Goal: Entertainment & Leisure: Consume media (video, audio)

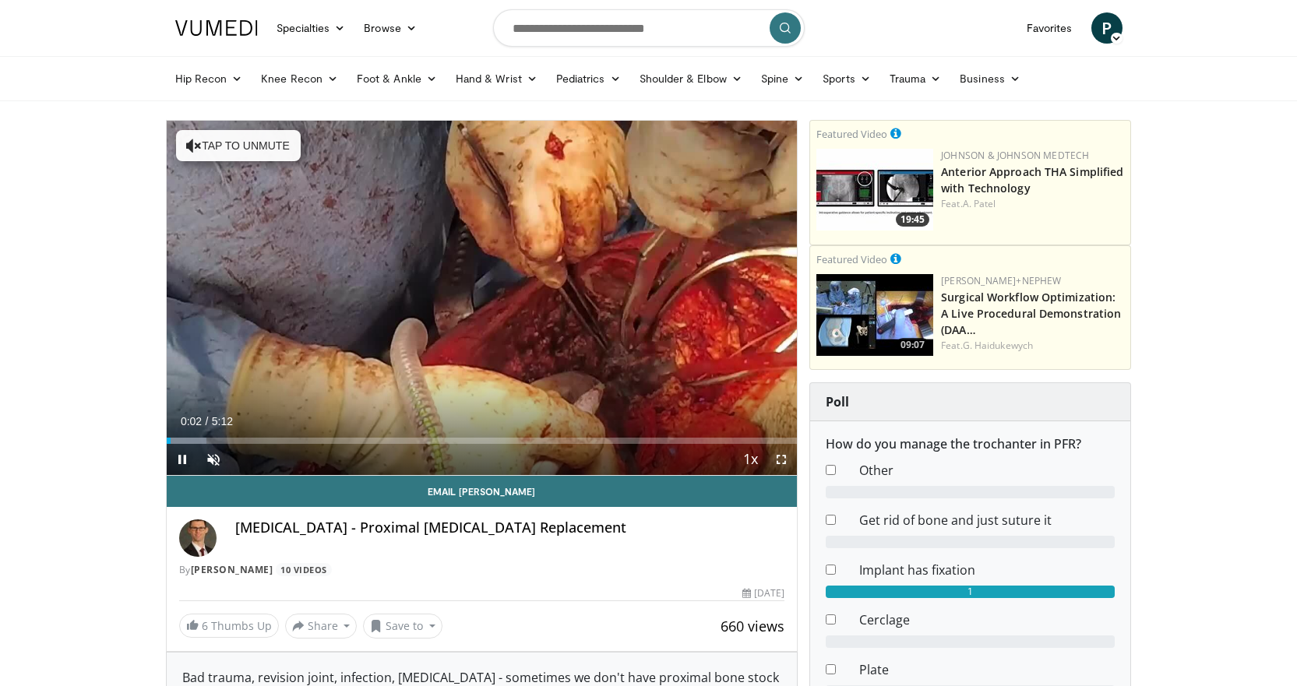
click at [782, 460] on span "Video Player" at bounding box center [781, 459] width 31 height 31
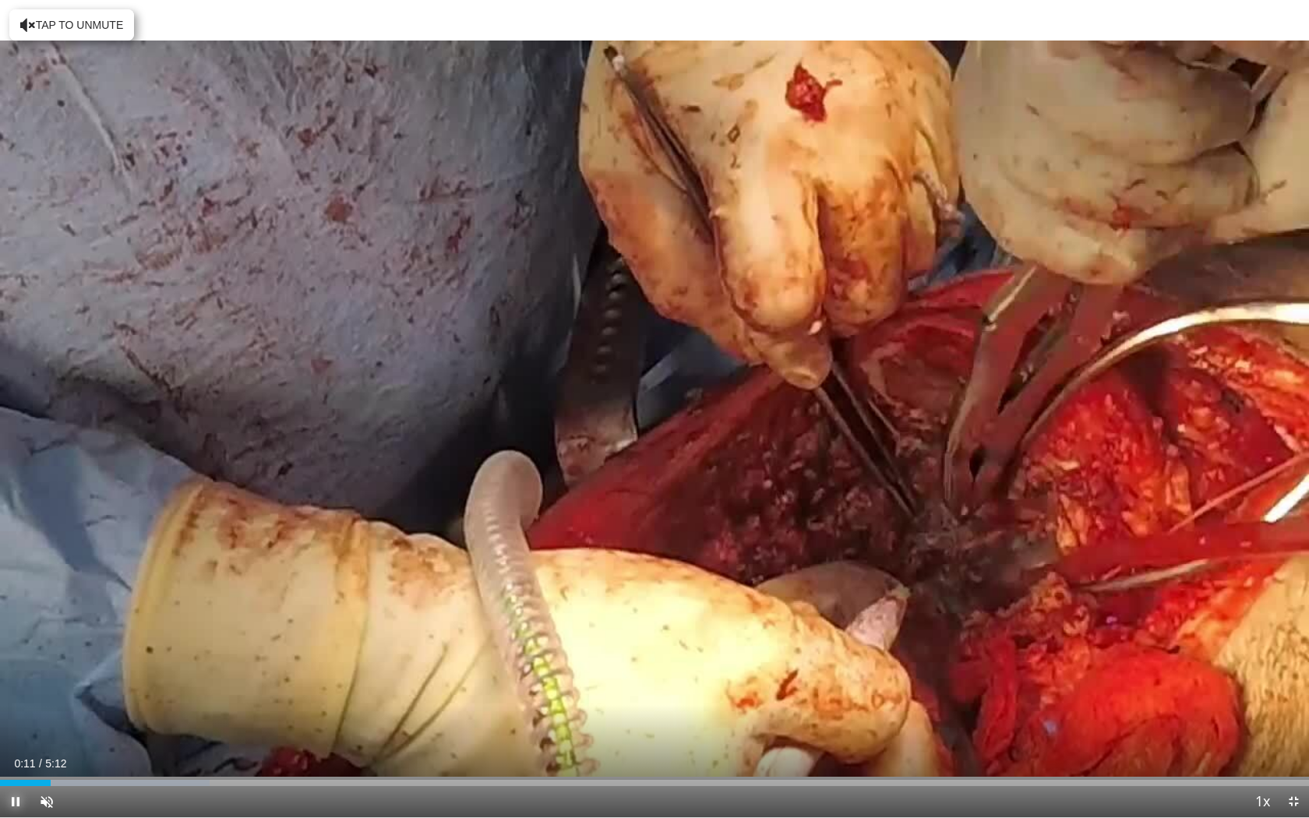
click at [16, 686] on span "Video Player" at bounding box center [15, 801] width 31 height 31
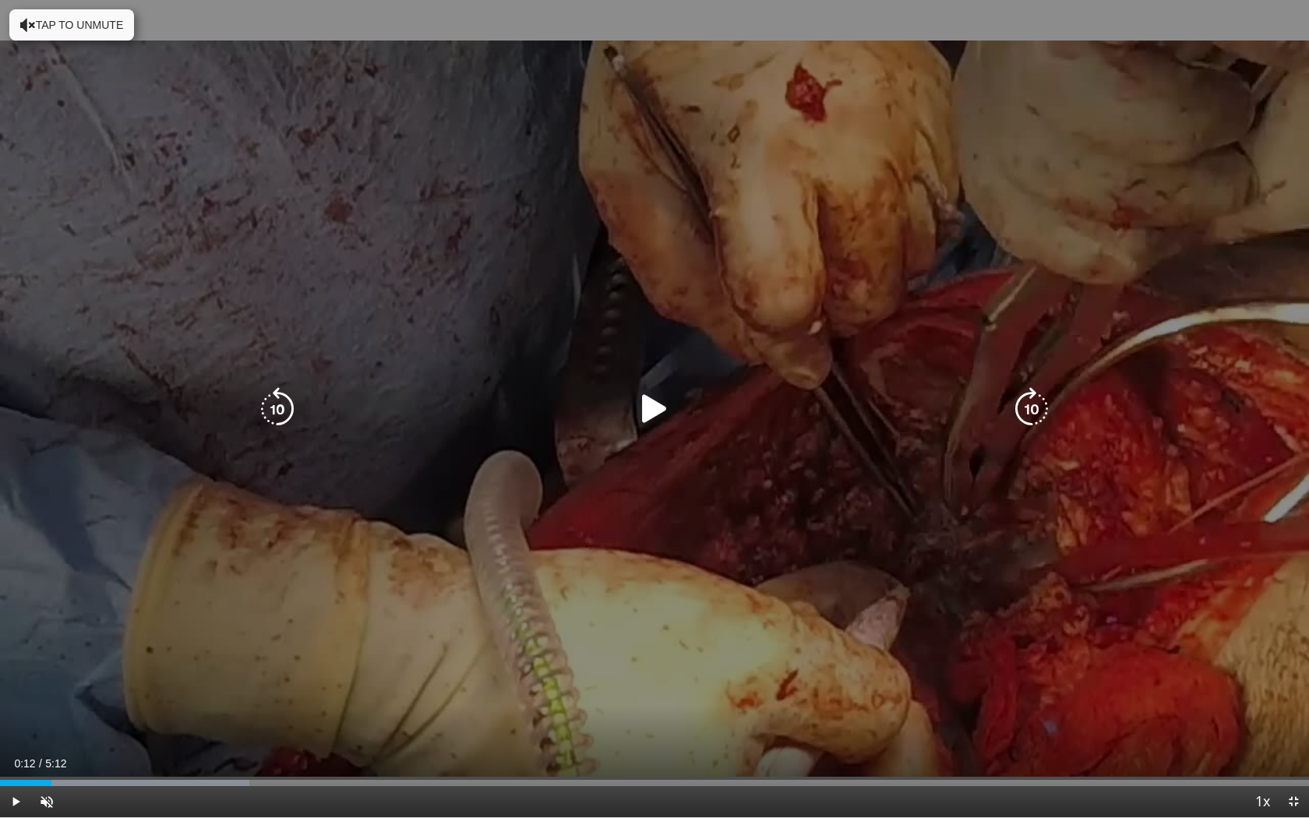
click at [29, 26] on icon "Video Player" at bounding box center [28, 25] width 16 height 16
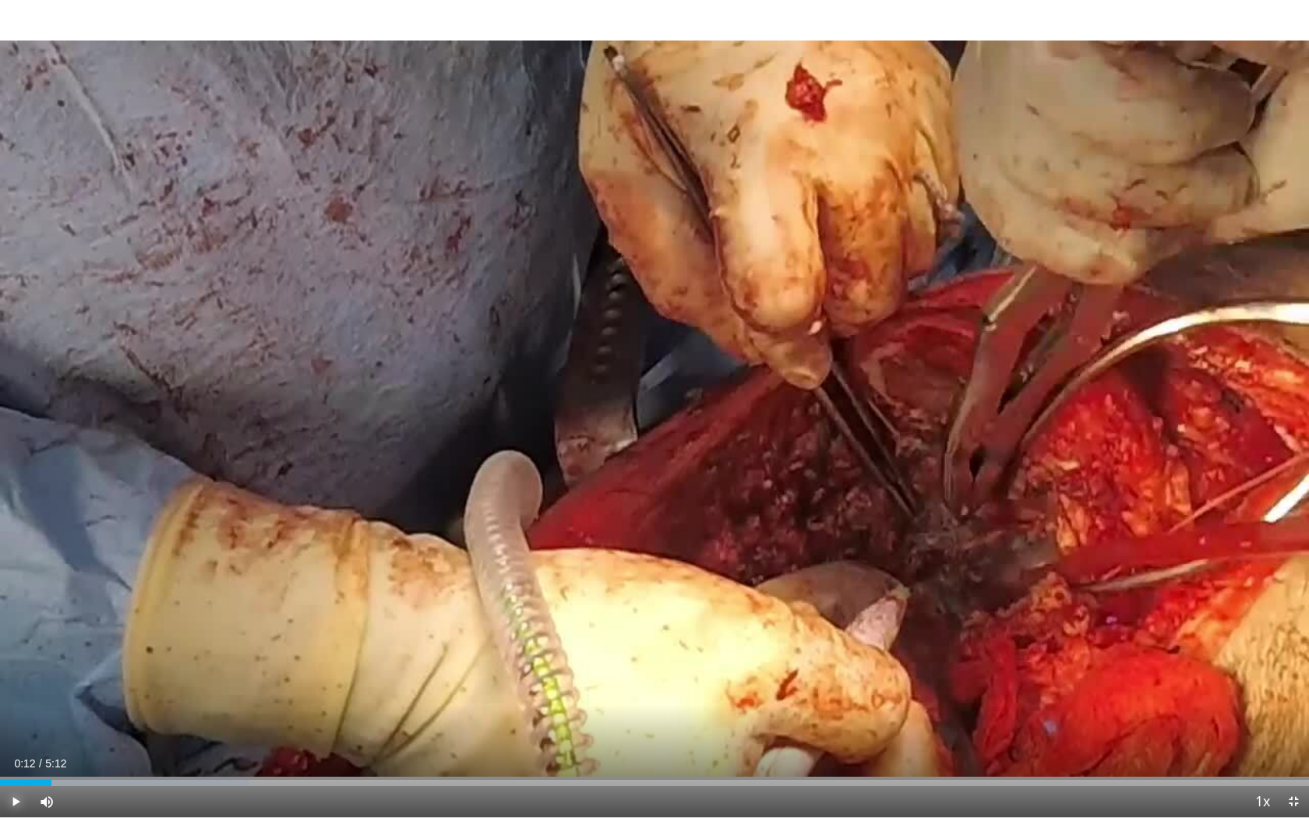
click at [16, 686] on span "Video Player" at bounding box center [15, 801] width 31 height 31
click at [12, 686] on span "Video Player" at bounding box center [15, 801] width 31 height 31
drag, startPoint x: 53, startPoint y: 780, endPoint x: 3, endPoint y: 781, distance: 49.9
click at [3, 686] on div "Progress Bar" at bounding box center [4, 783] width 2 height 6
drag, startPoint x: 1, startPoint y: 781, endPoint x: 17, endPoint y: 780, distance: 16.4
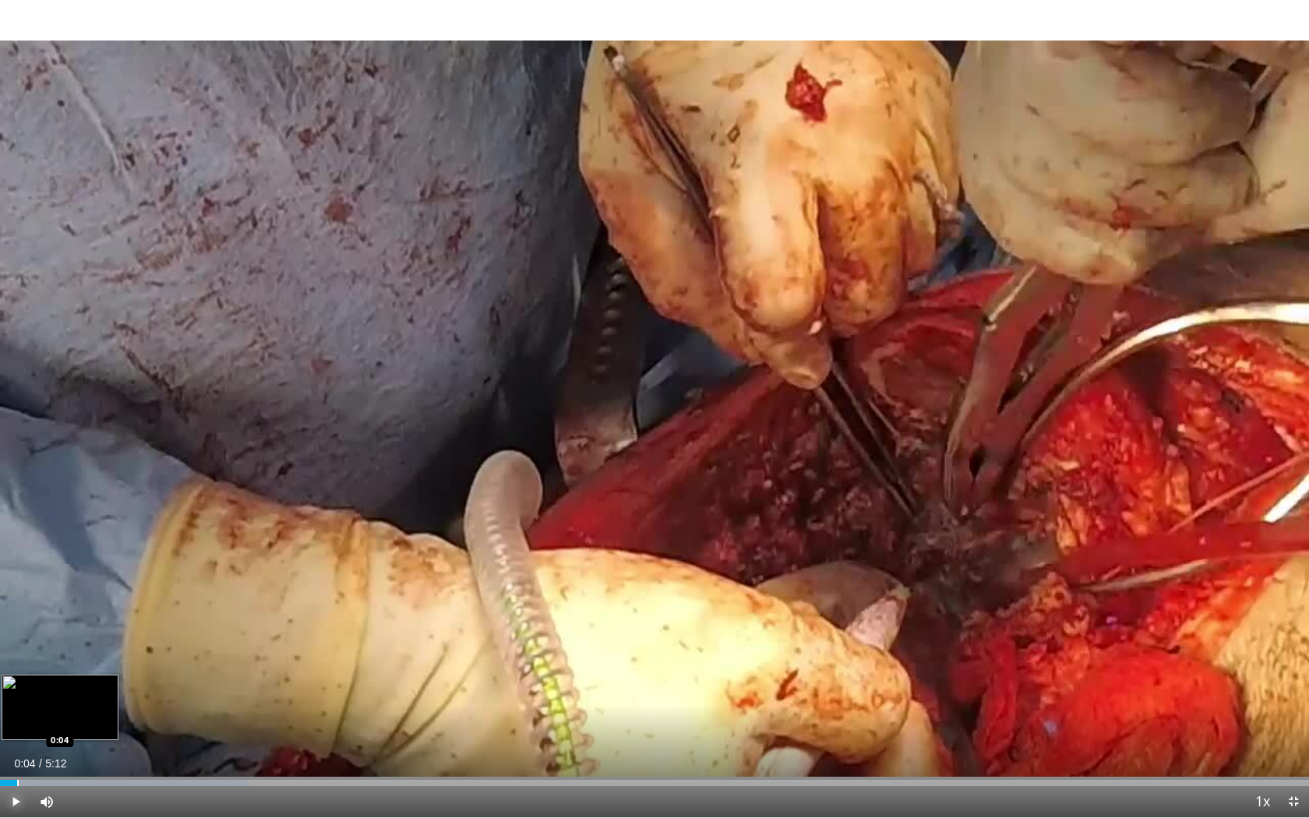
click at [17, 686] on div "Progress Bar" at bounding box center [18, 783] width 2 height 6
drag, startPoint x: 17, startPoint y: 780, endPoint x: 31, endPoint y: 779, distance: 14.0
click at [31, 686] on div "Loaded : 19.05% 0:07 0:07" at bounding box center [654, 778] width 1309 height 15
click at [38, 686] on div "Loaded : 19.05% 0:09 0:09" at bounding box center [654, 778] width 1309 height 15
click at [51, 686] on div "Loaded : 19.05% 0:12 0:11" at bounding box center [654, 778] width 1309 height 15
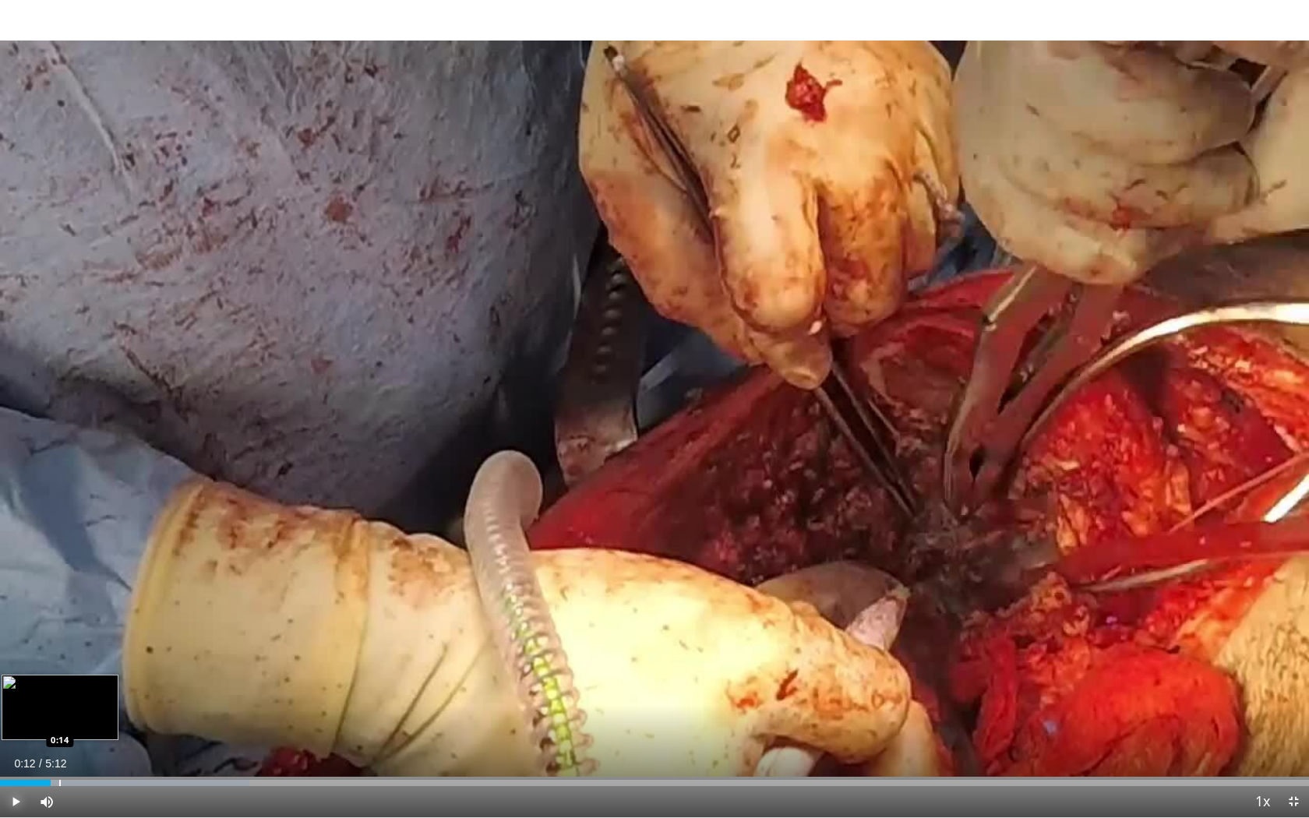
click at [60, 686] on div "Loaded : 19.05% 0:12 0:14" at bounding box center [654, 778] width 1309 height 15
click at [67, 686] on div "Loaded : 19.05% 0:15 0:15" at bounding box center [654, 778] width 1309 height 15
click at [74, 686] on div "Progress Bar" at bounding box center [75, 783] width 2 height 6
click at [82, 686] on div "Progress Bar" at bounding box center [82, 783] width 2 height 6
drag, startPoint x: 77, startPoint y: 778, endPoint x: 60, endPoint y: 780, distance: 17.2
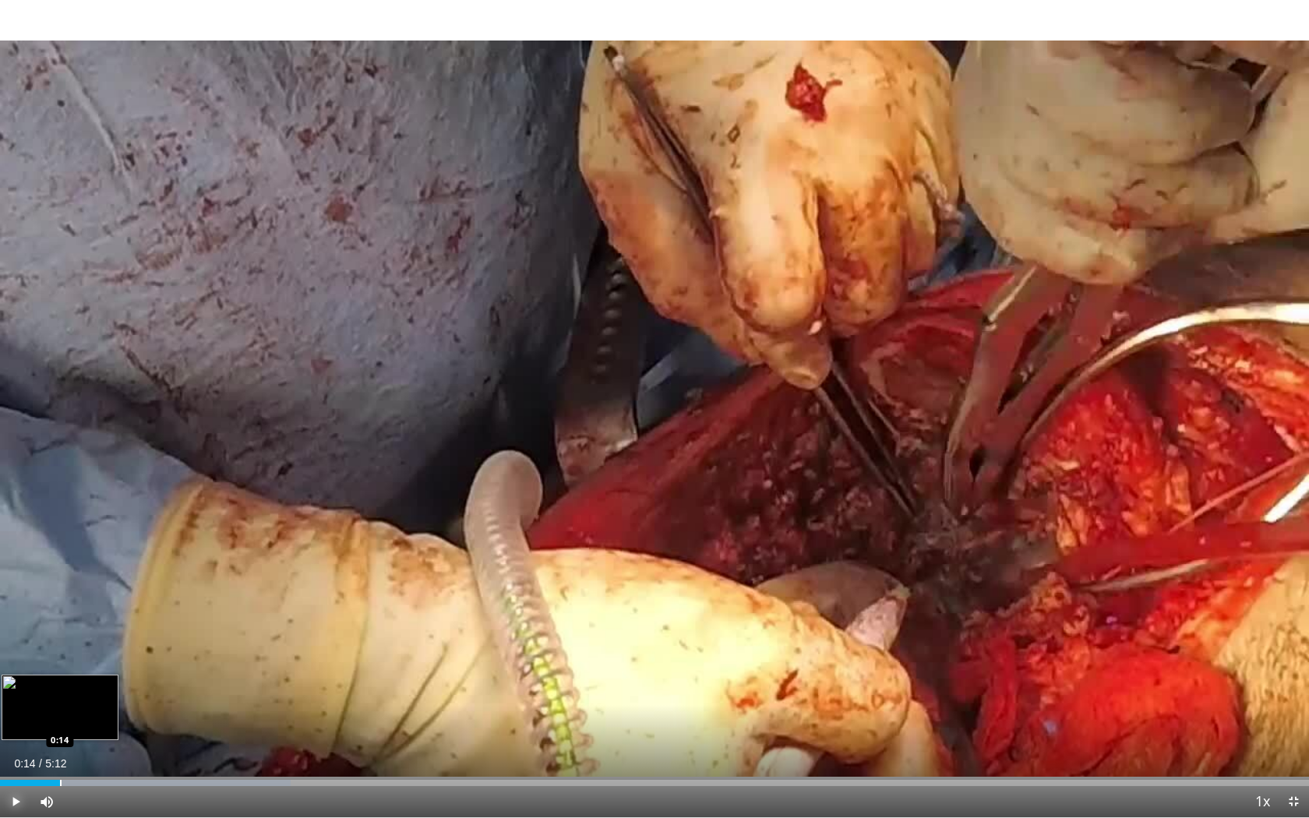
click at [60, 686] on div "Loaded : 22.23% 0:14 0:14" at bounding box center [654, 778] width 1309 height 15
click at [65, 686] on div "Progress Bar" at bounding box center [66, 783] width 2 height 6
click at [69, 686] on div "Progress Bar" at bounding box center [70, 783] width 2 height 6
click at [72, 686] on div "Progress Bar" at bounding box center [73, 783] width 2 height 6
click at [76, 686] on div "Progress Bar" at bounding box center [77, 783] width 2 height 6
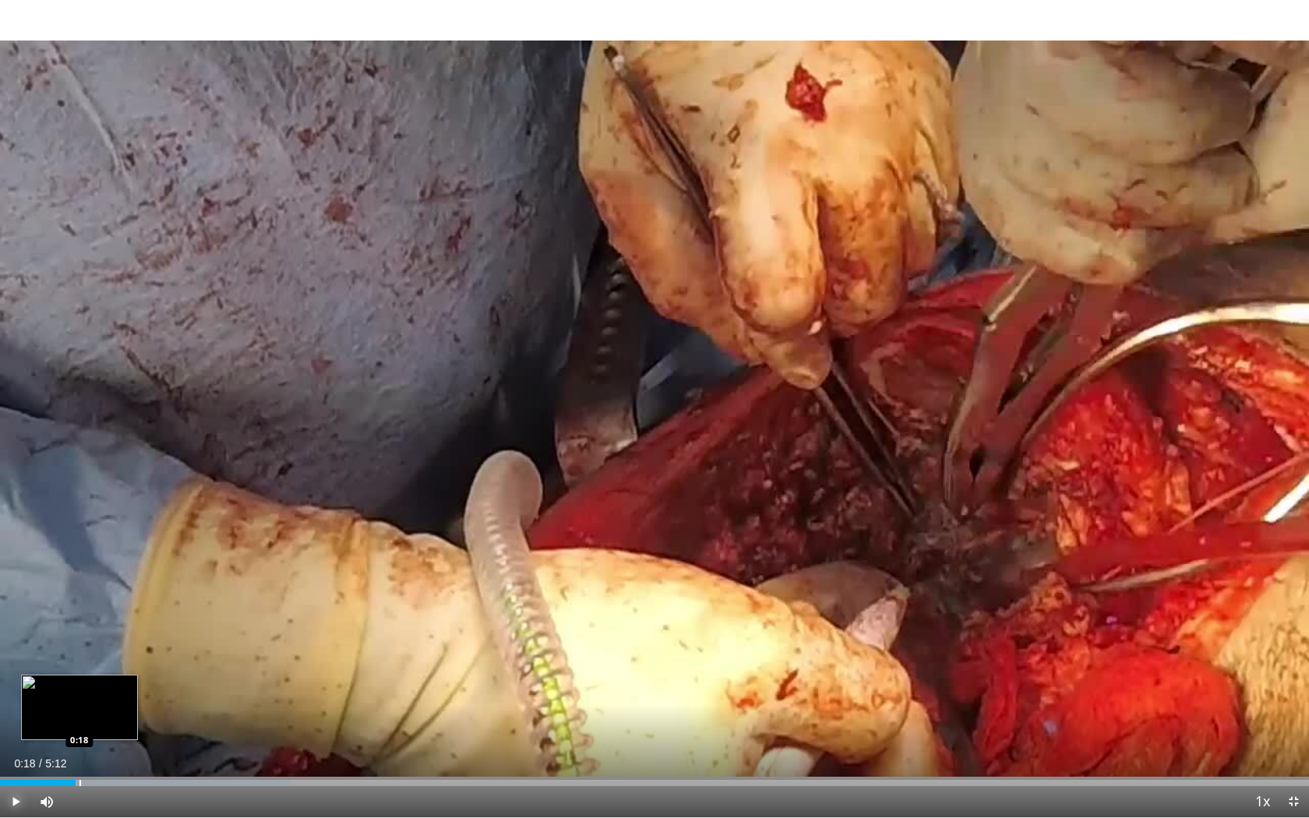
click at [80, 686] on div "Progress Bar" at bounding box center [80, 783] width 2 height 6
click at [74, 686] on div "Progress Bar" at bounding box center [75, 783] width 2 height 6
click at [13, 686] on span "Video Player" at bounding box center [15, 801] width 31 height 31
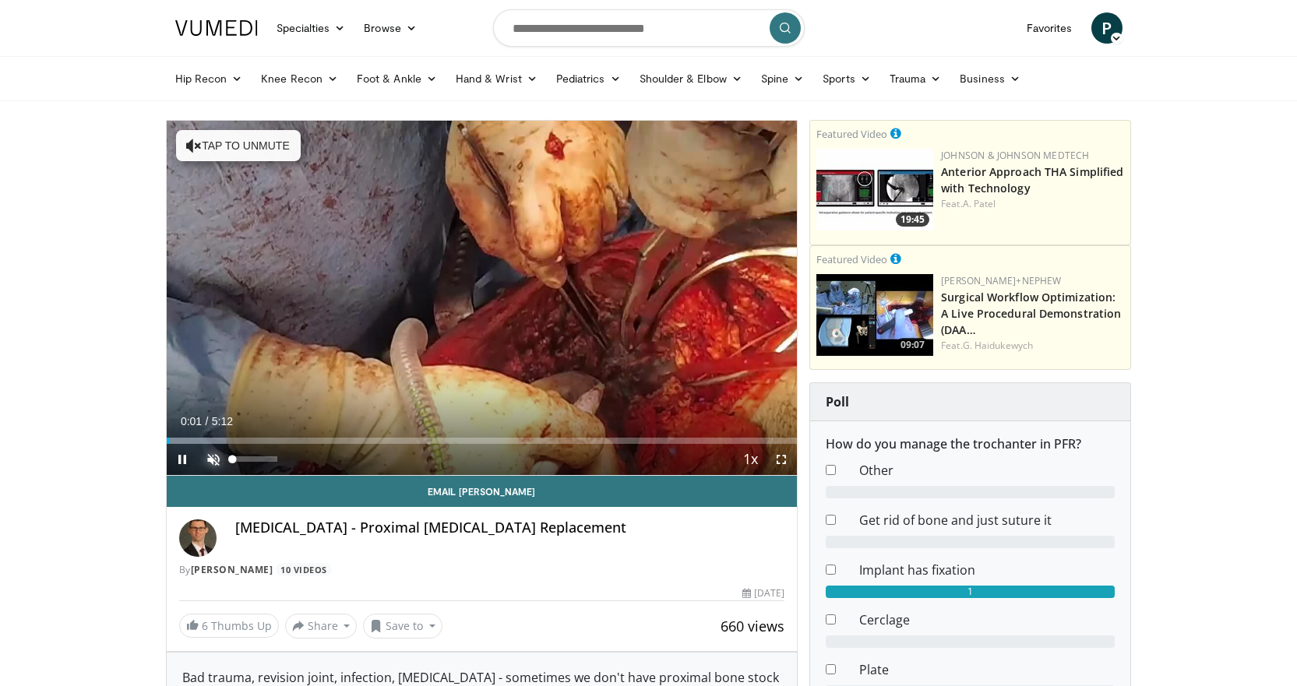
click at [217, 457] on span "Video Player" at bounding box center [213, 459] width 31 height 31
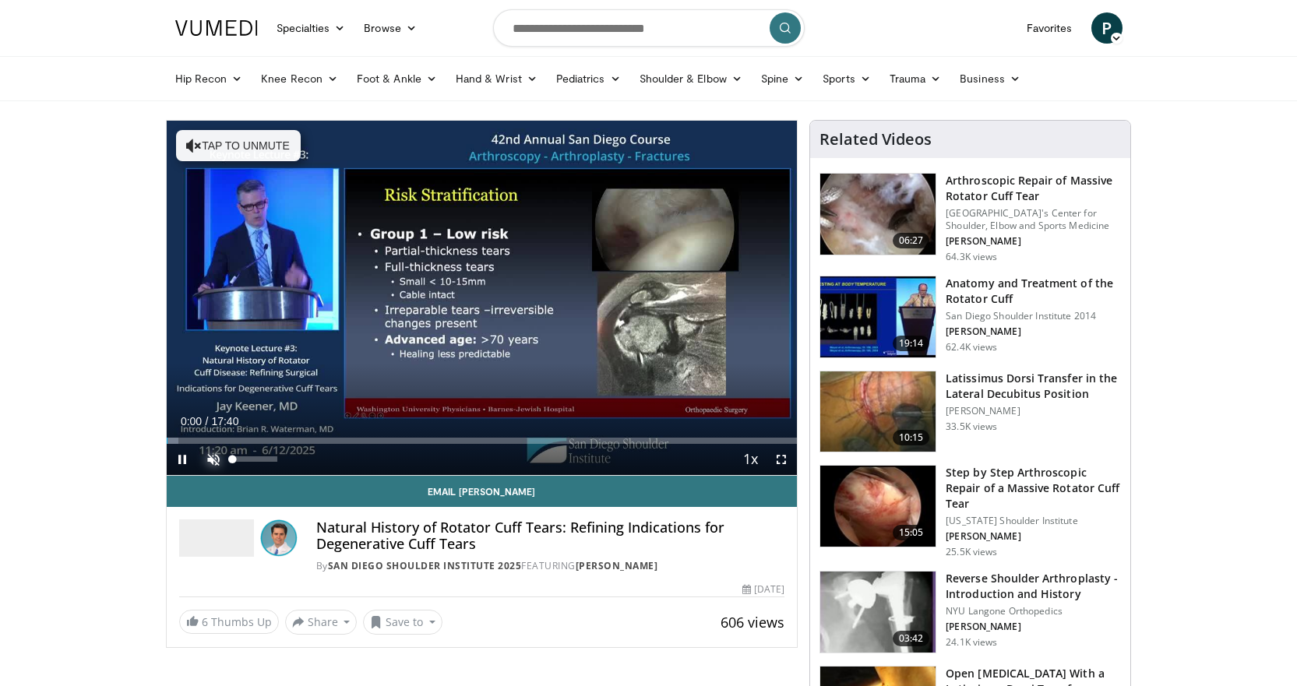
click at [215, 457] on span "Video Player" at bounding box center [213, 459] width 31 height 31
click at [777, 458] on span "Video Player" at bounding box center [781, 459] width 31 height 31
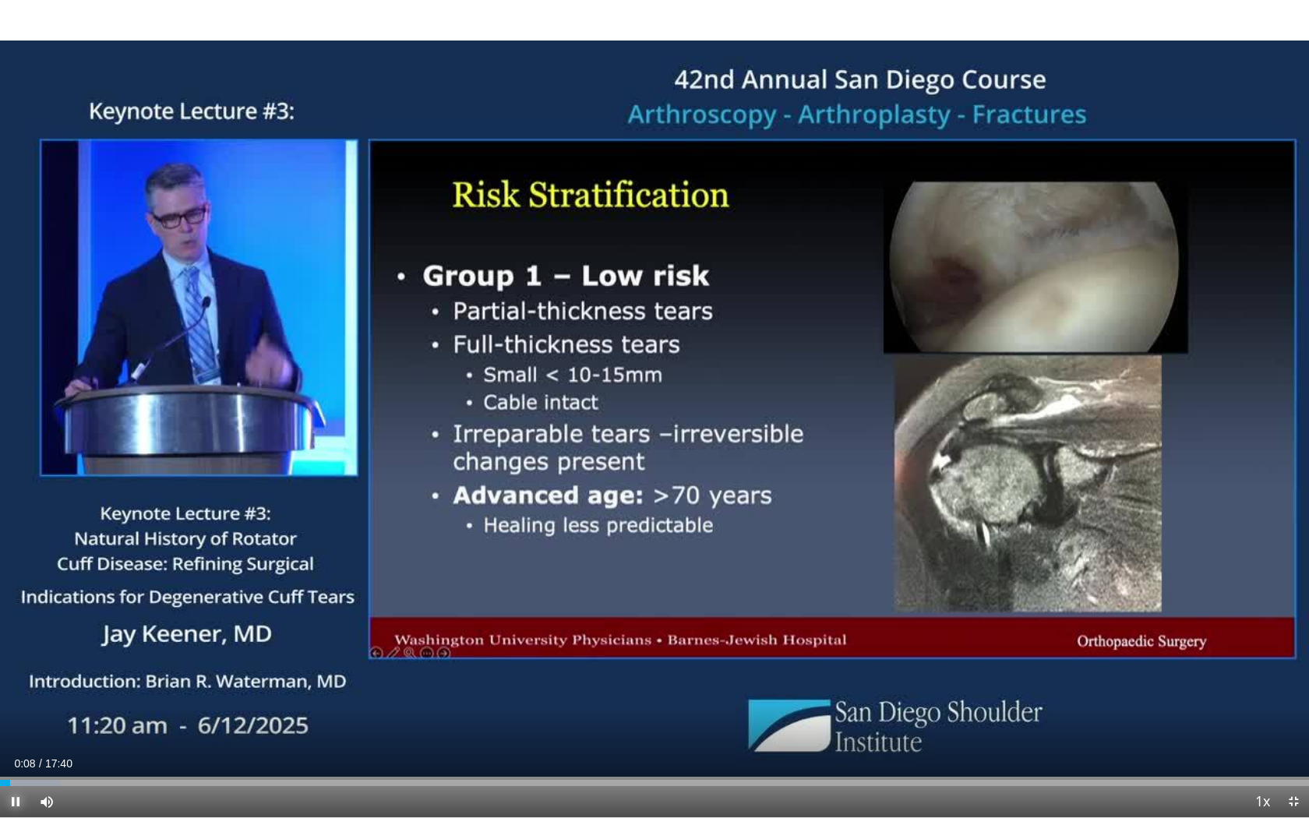
click at [13, 686] on span "Video Player" at bounding box center [15, 801] width 31 height 31
click at [1295, 686] on span "Video Player" at bounding box center [1293, 801] width 31 height 31
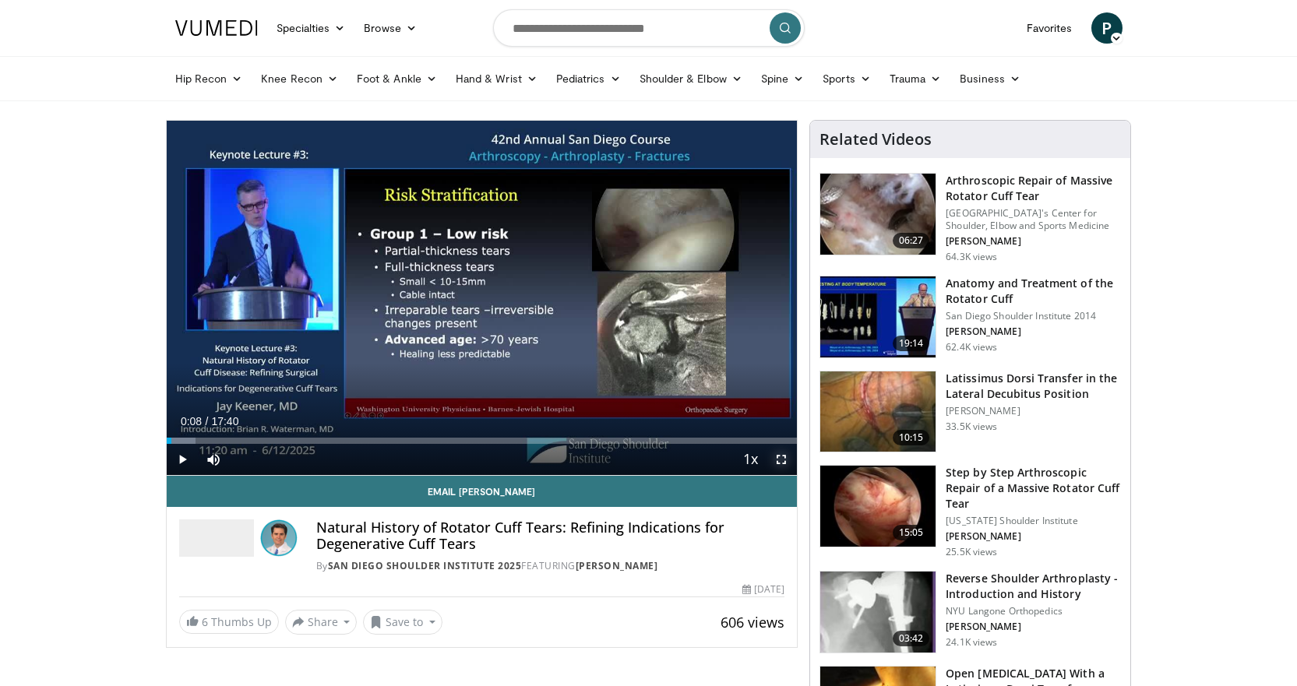
click at [789, 463] on span "Video Player" at bounding box center [781, 459] width 31 height 31
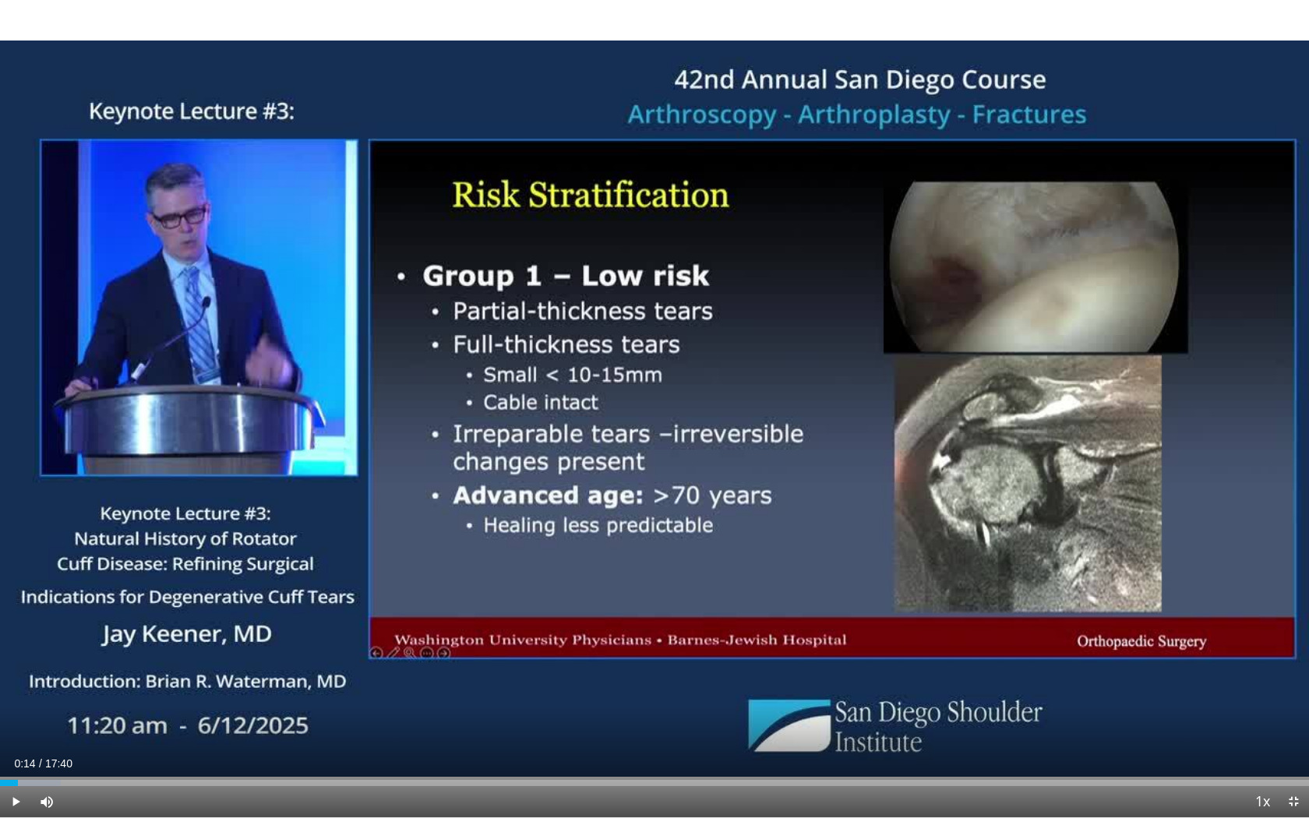
click at [18, 686] on div "Loaded : 4.67% 00:14 00:14" at bounding box center [654, 778] width 1309 height 15
click at [34, 686] on div "Loaded : 4.67% 00:27 00:26" at bounding box center [654, 778] width 1309 height 15
click at [51, 686] on div "Progress Bar" at bounding box center [52, 783] width 2 height 6
click at [62, 686] on div "Progress Bar" at bounding box center [63, 783] width 2 height 6
click at [1297, 686] on span "Video Player" at bounding box center [1293, 801] width 31 height 31
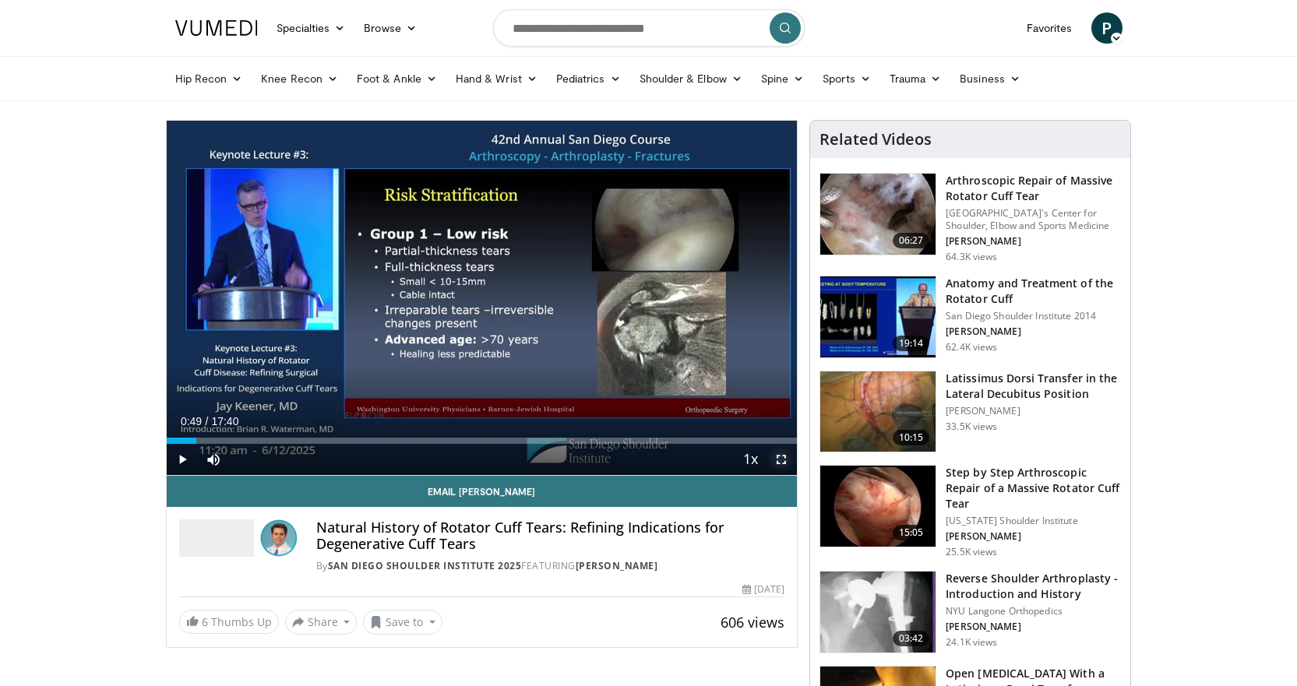
drag, startPoint x: 775, startPoint y: 456, endPoint x: 775, endPoint y: 550, distance: 94.3
click at [775, 456] on span "Video Player" at bounding box center [781, 459] width 31 height 31
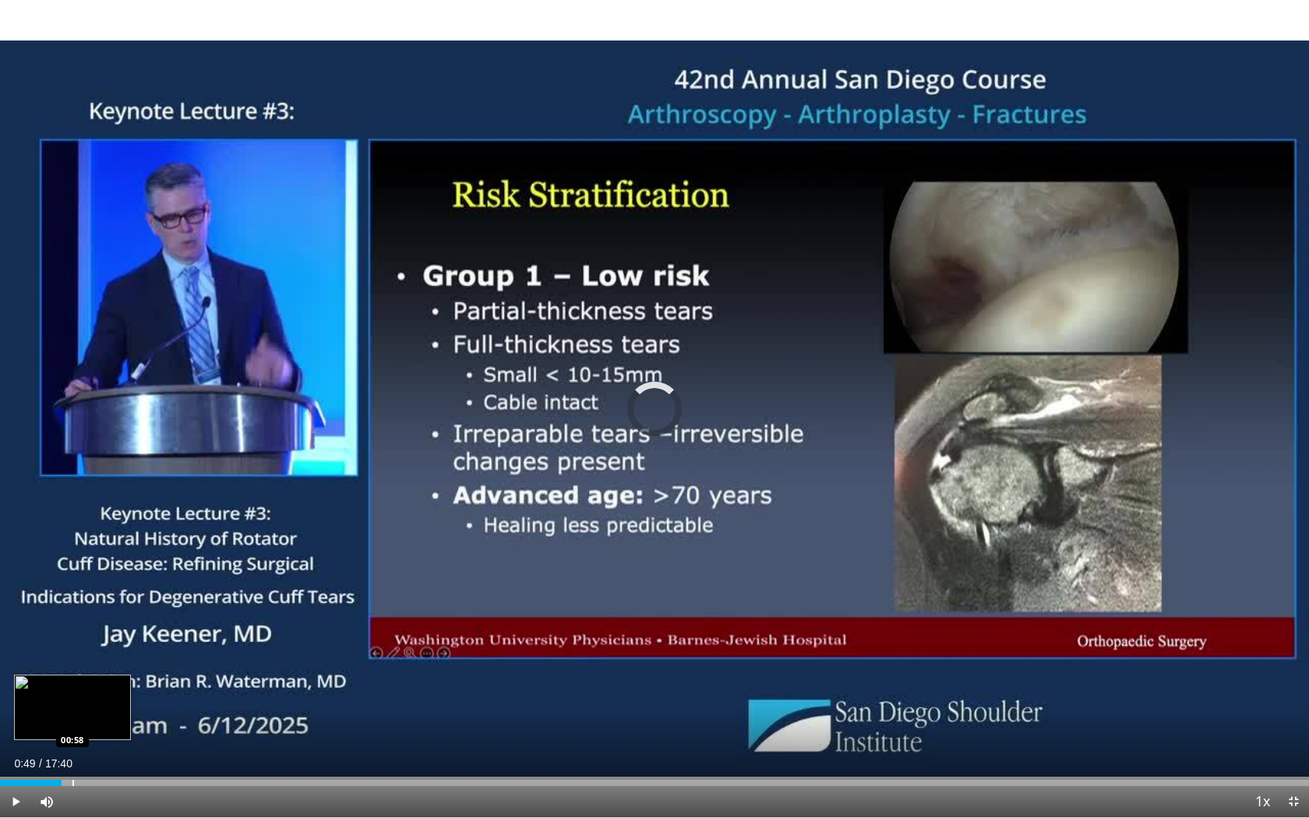
click at [72, 686] on div "Progress Bar" at bounding box center [73, 783] width 2 height 6
click at [91, 686] on div "Loaded : 11.22% 00:58 01:13" at bounding box center [654, 783] width 1309 height 6
click at [104, 686] on div "Progress Bar" at bounding box center [105, 783] width 2 height 6
click at [1294, 686] on span "Video Player" at bounding box center [1293, 801] width 31 height 31
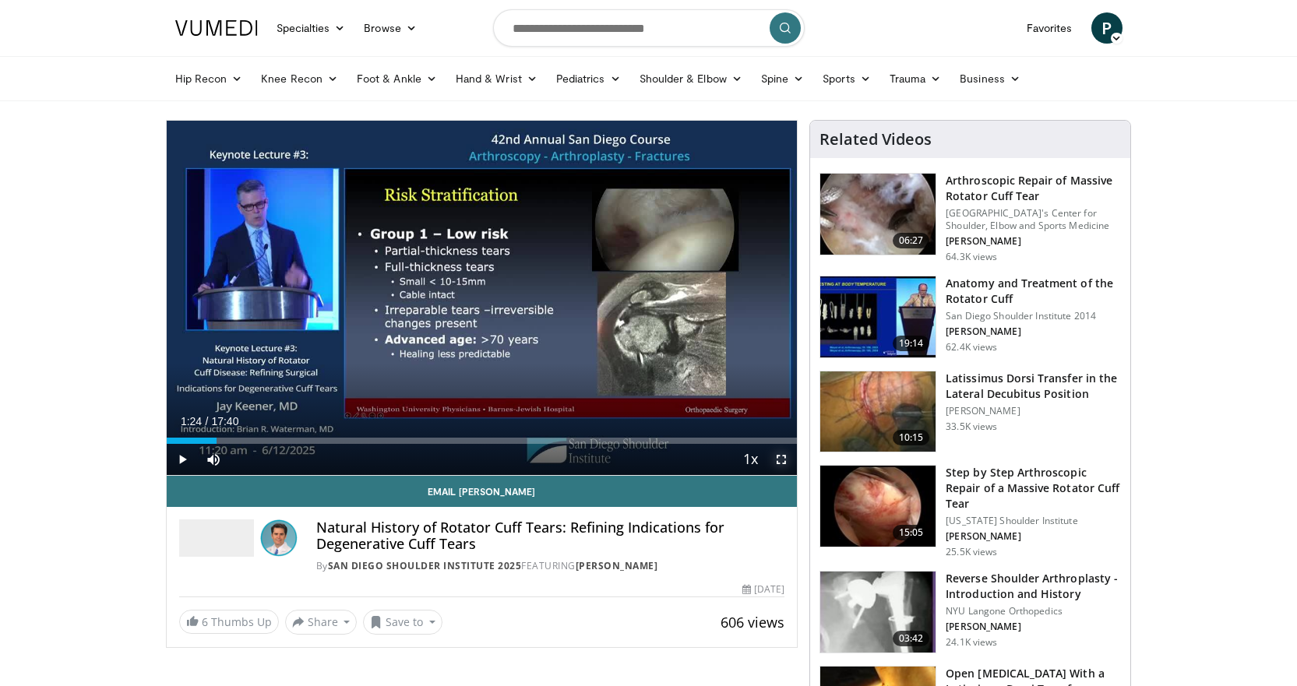
click at [785, 460] on span "Video Player" at bounding box center [781, 459] width 31 height 31
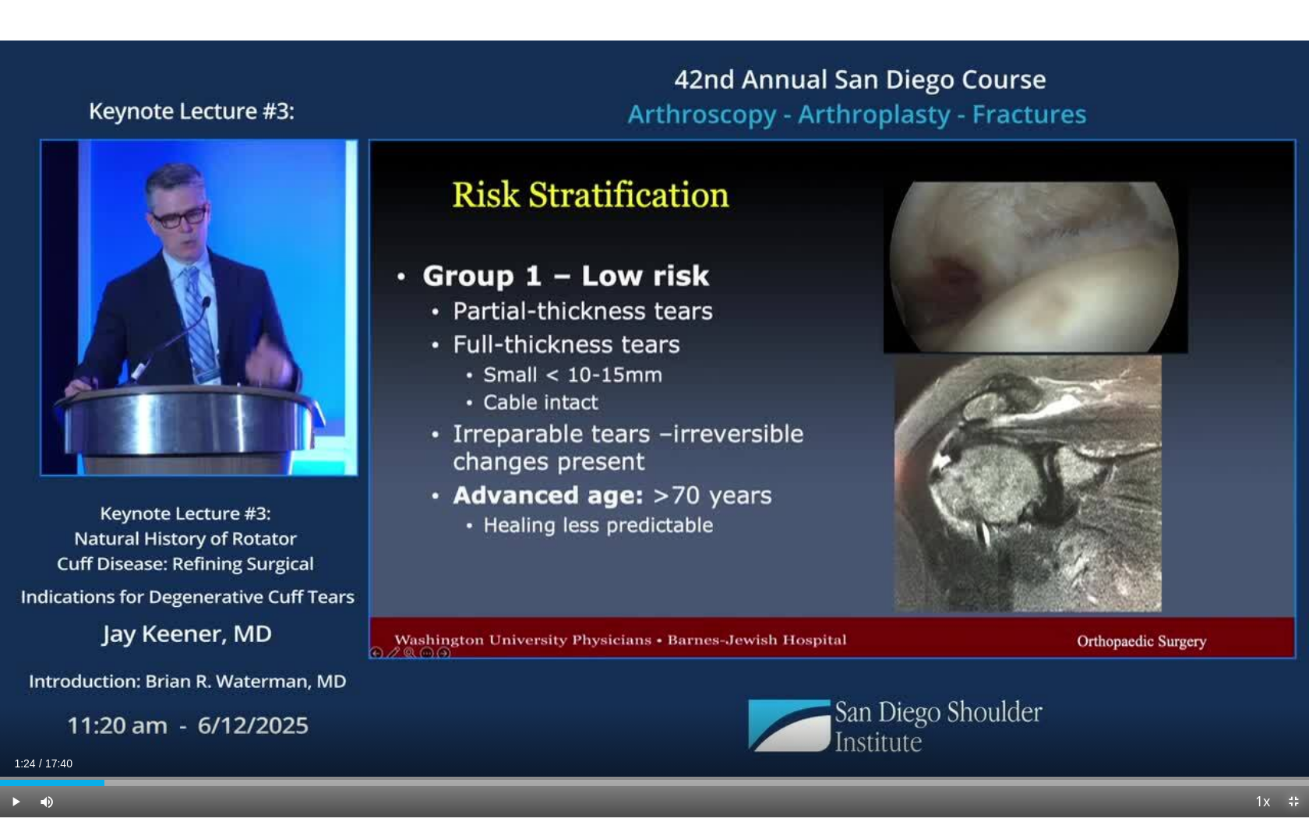
click at [1295, 686] on span "Video Player" at bounding box center [1293, 801] width 31 height 31
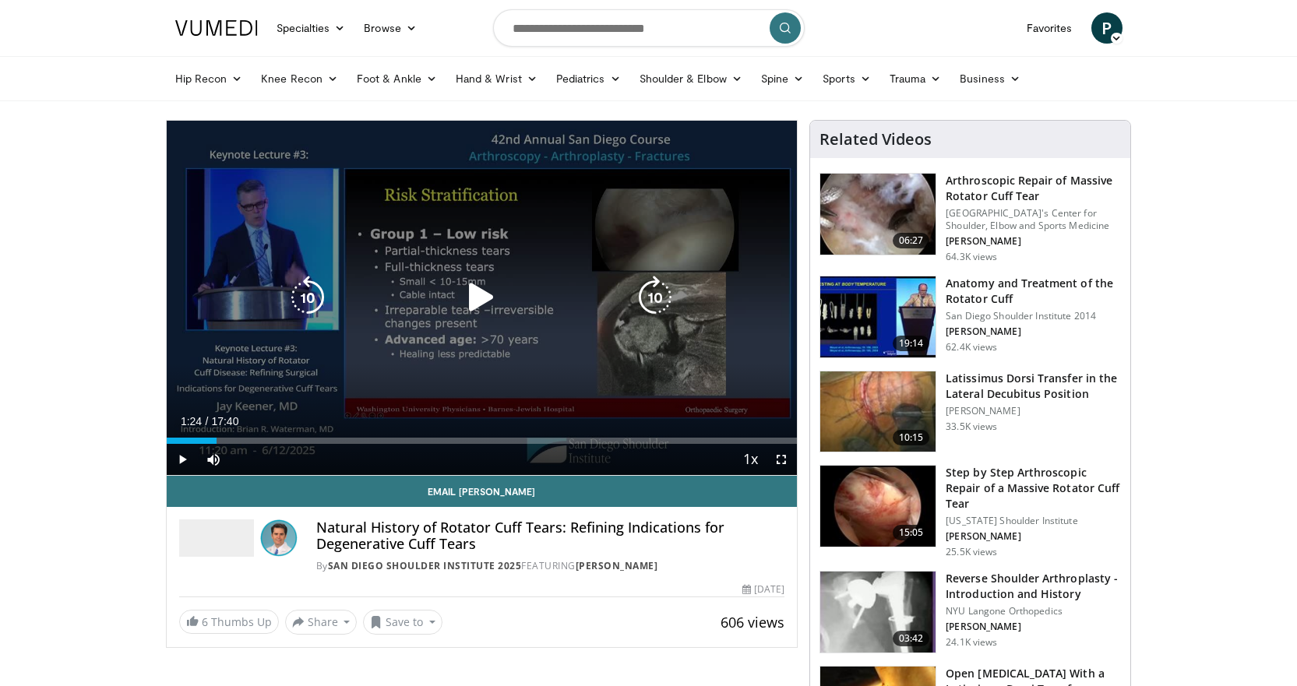
click at [665, 386] on div "10 seconds Tap to unmute" at bounding box center [482, 298] width 631 height 355
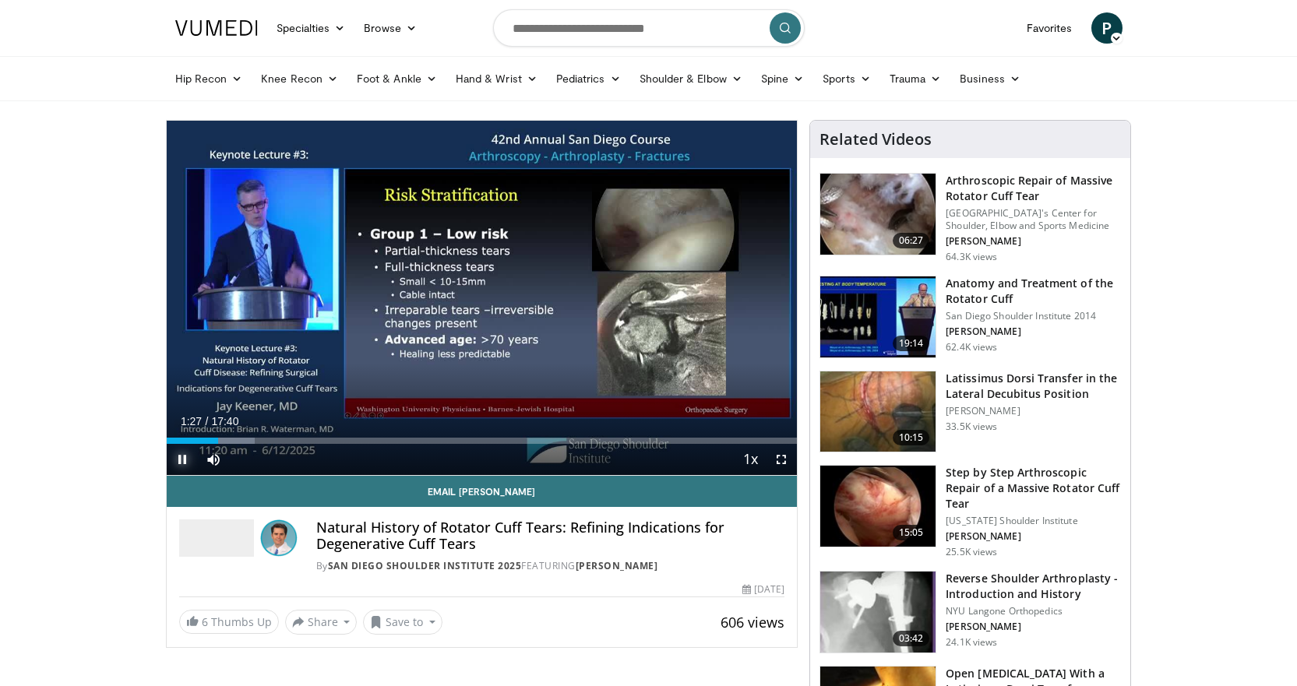
click at [180, 456] on span "Video Player" at bounding box center [182, 459] width 31 height 31
click at [783, 460] on span "Video Player" at bounding box center [781, 459] width 31 height 31
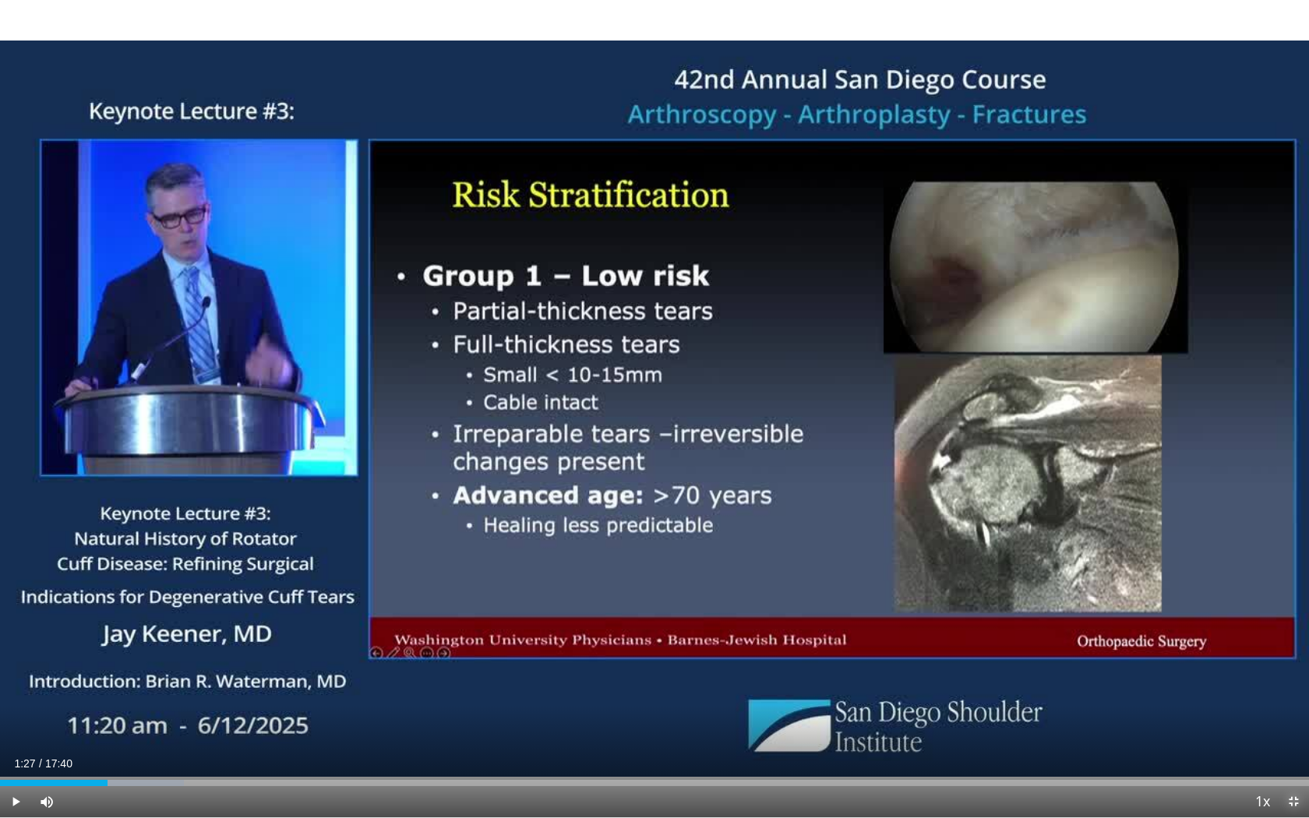
click at [1293, 686] on span "Video Player" at bounding box center [1293, 801] width 31 height 31
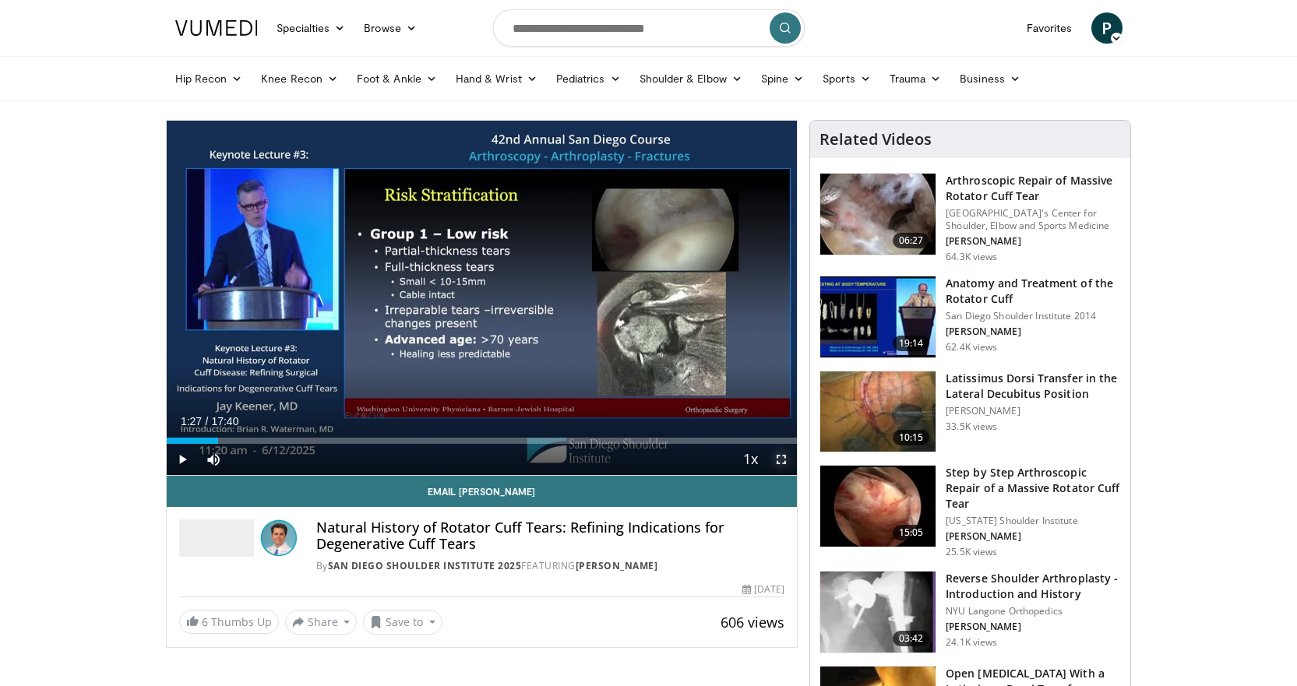
click at [783, 460] on span "Video Player" at bounding box center [781, 459] width 31 height 31
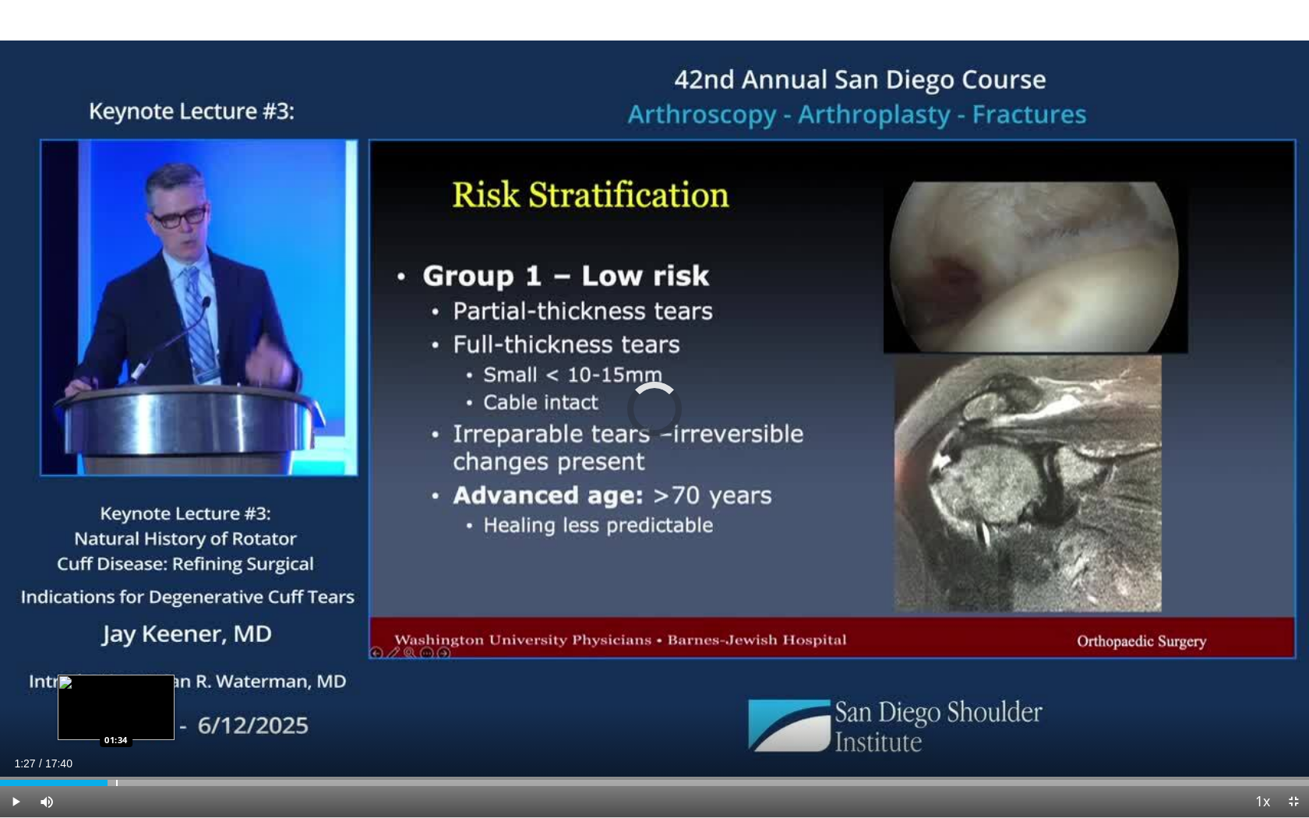
click at [116, 686] on div "Loaded : 0.00% 01:34 01:34" at bounding box center [654, 778] width 1309 height 15
click at [127, 686] on div "Loaded : 14.16% 01:42 01:42" at bounding box center [654, 778] width 1309 height 15
click at [138, 686] on div "Loaded : 15.89% 01:42 01:51" at bounding box center [654, 778] width 1309 height 15
click at [1297, 686] on span "Video Player" at bounding box center [1293, 801] width 31 height 31
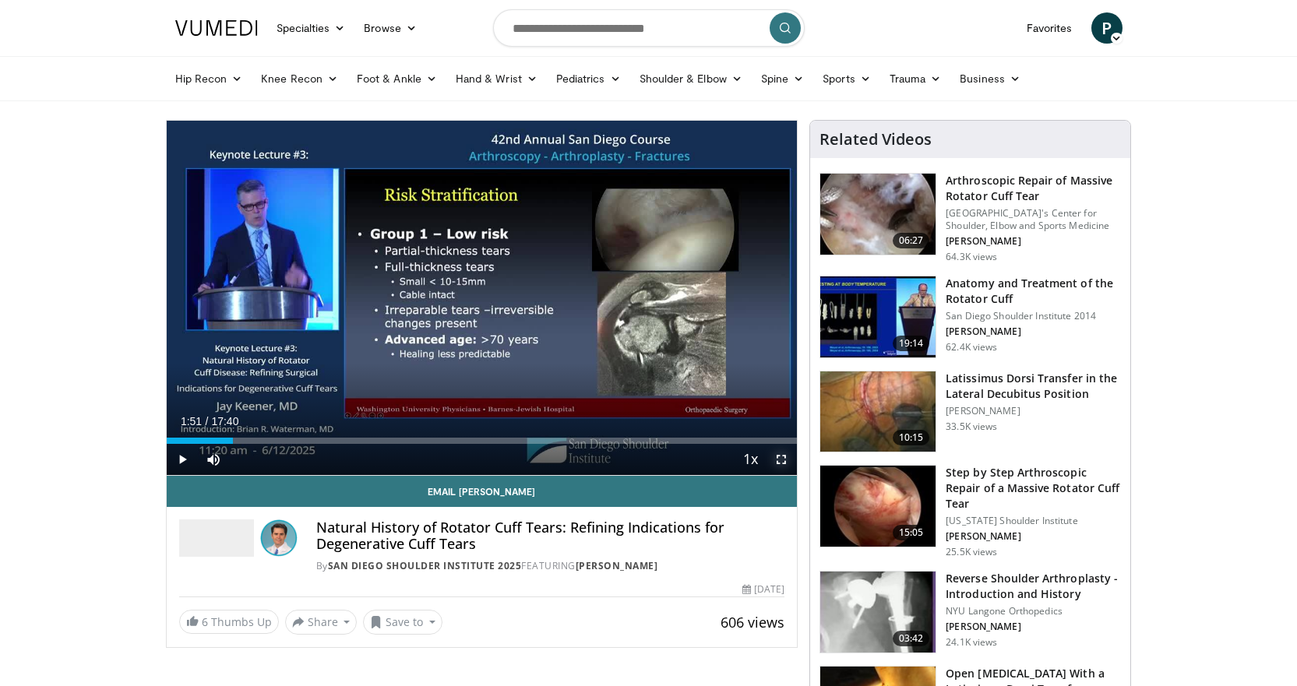
drag, startPoint x: 782, startPoint y: 462, endPoint x: 782, endPoint y: 556, distance: 94.3
click at [782, 462] on span "Video Player" at bounding box center [781, 459] width 31 height 31
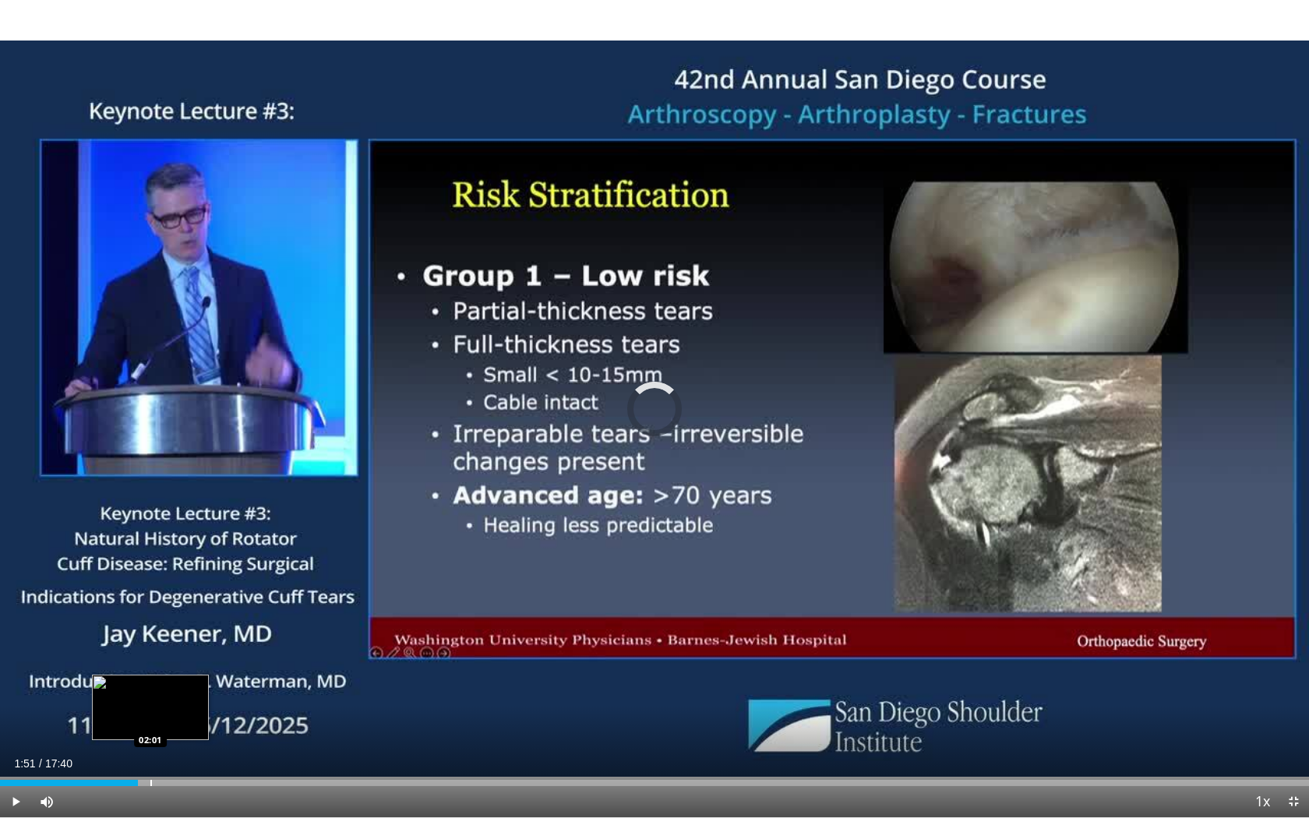
click at [150, 686] on div "Loaded : 0.00% 02:01 02:01" at bounding box center [654, 778] width 1309 height 15
click at [165, 686] on div "Progress Bar" at bounding box center [165, 783] width 2 height 6
click at [184, 686] on div "Loaded : 17.76% 02:13 02:28" at bounding box center [654, 778] width 1309 height 15
click at [199, 686] on div "Loaded : 19.63% 02:28 02:41" at bounding box center [654, 778] width 1309 height 15
click at [214, 686] on div "Loaded : 21.50% 02:41 02:53" at bounding box center [654, 778] width 1309 height 15
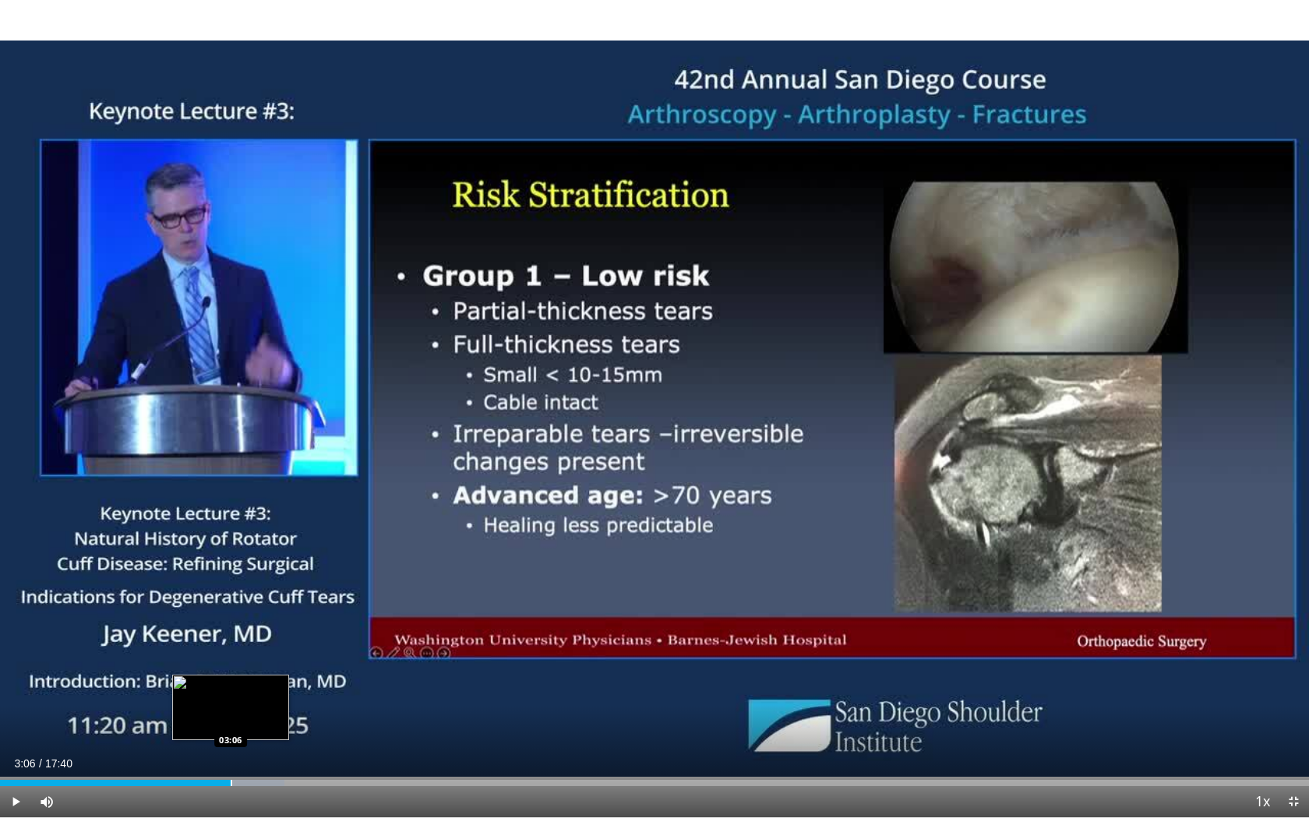
click at [231, 686] on div "Loaded : 21.71% 03:06 03:06" at bounding box center [654, 778] width 1309 height 15
click at [250, 686] on div "Progress Bar" at bounding box center [251, 783] width 2 height 6
click at [1288, 686] on span "Video Player" at bounding box center [1293, 801] width 31 height 31
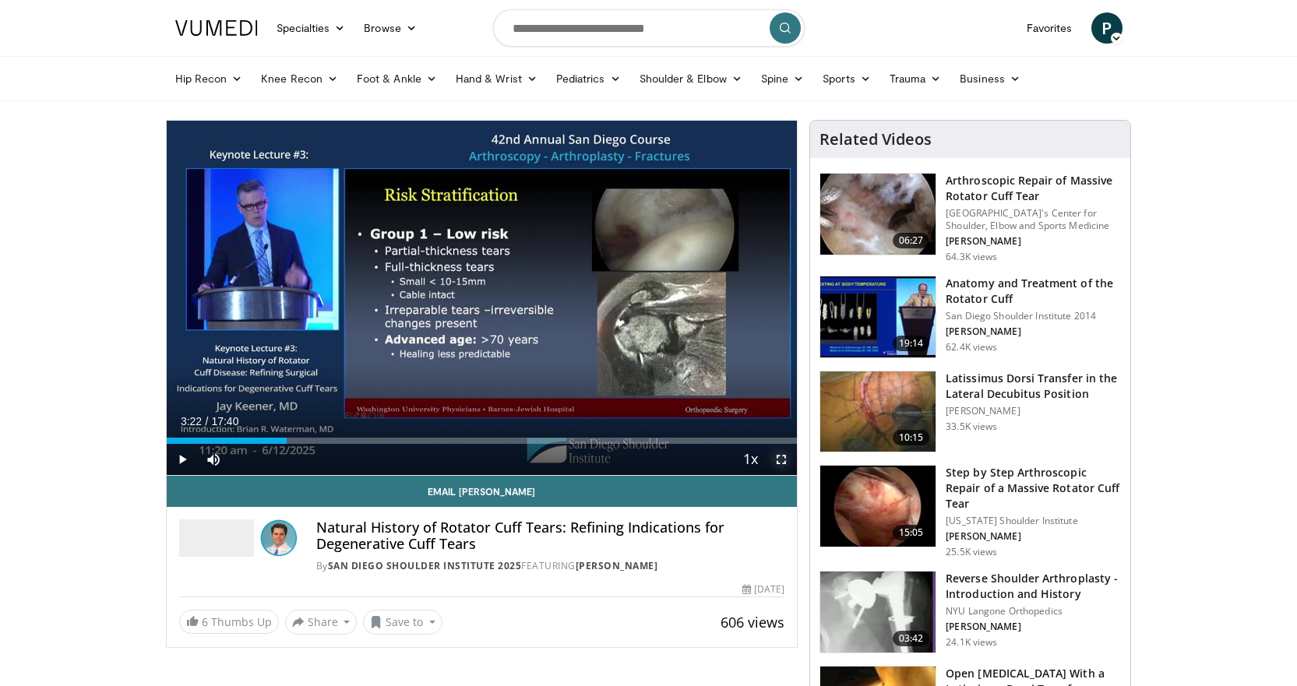
drag, startPoint x: 783, startPoint y: 460, endPoint x: 783, endPoint y: 555, distance: 94.3
click at [783, 460] on span "Video Player" at bounding box center [781, 459] width 31 height 31
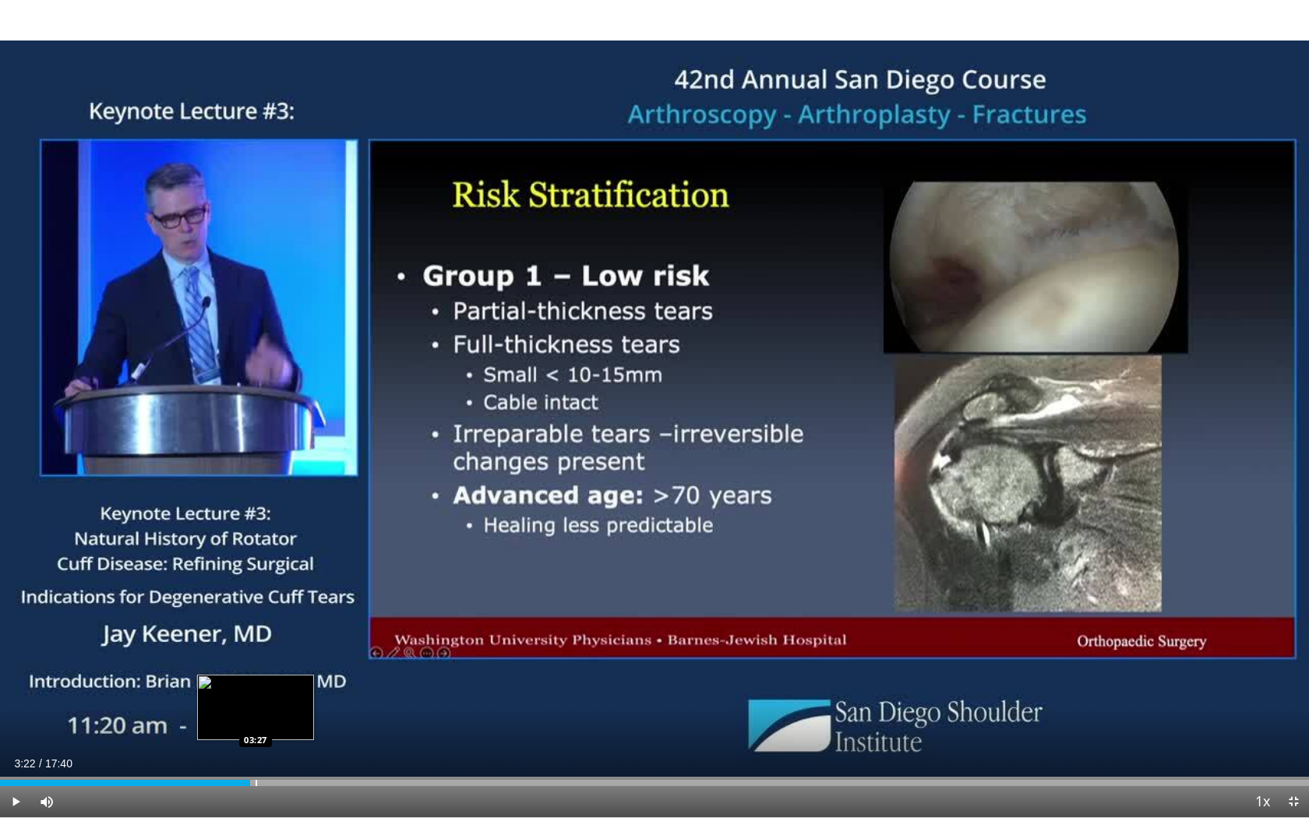
click at [256, 686] on div "Progress Bar" at bounding box center [257, 783] width 2 height 6
click at [279, 686] on div "Loaded : 25.25% 03:27 03:46" at bounding box center [654, 778] width 1309 height 15
click at [305, 686] on div "Loaded : 25.48% 03:46 04:06" at bounding box center [654, 778] width 1309 height 15
click at [326, 686] on div "Loaded : 28.31% 04:07 04:23" at bounding box center [654, 778] width 1309 height 15
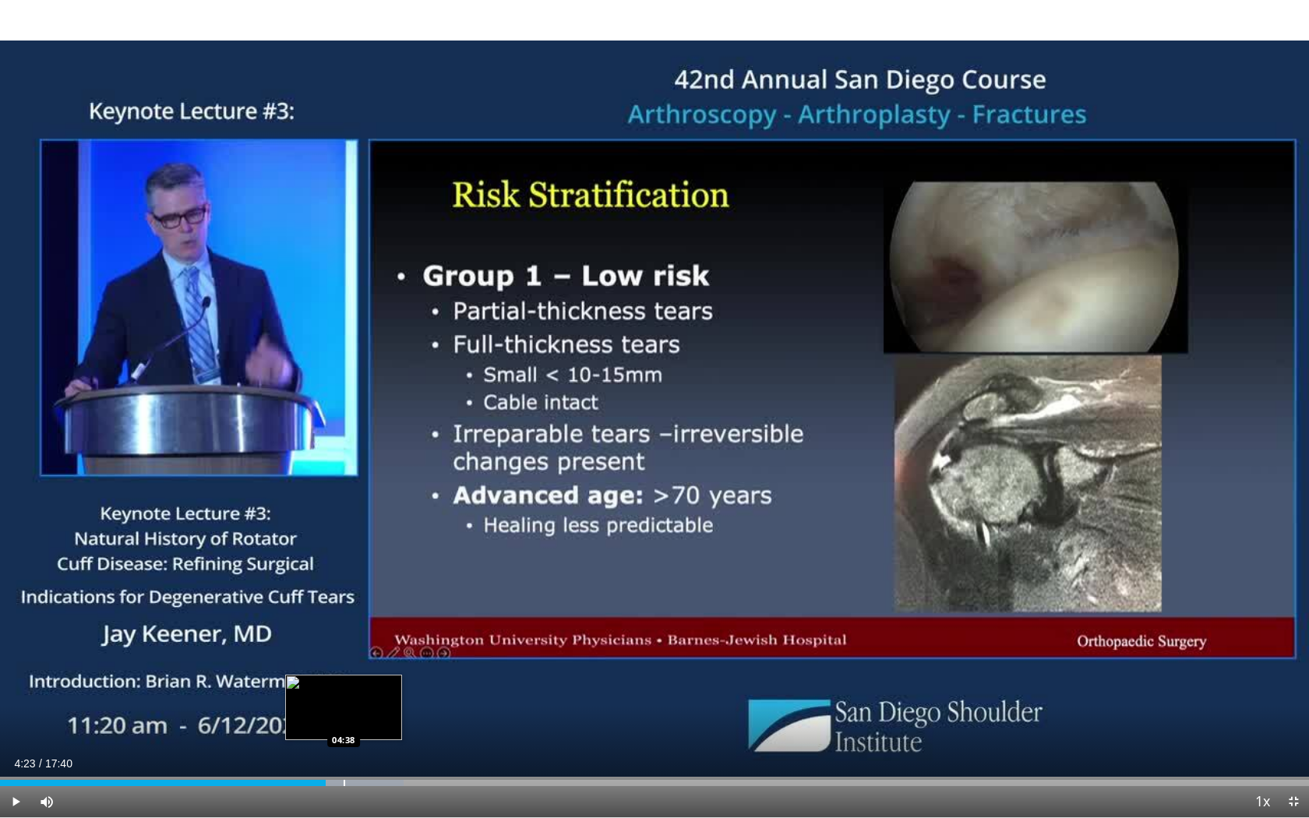
click at [344, 686] on div "Loaded : 30.86% 04:23 04:38" at bounding box center [654, 778] width 1309 height 15
click at [1293, 686] on span "Video Player" at bounding box center [1293, 801] width 31 height 31
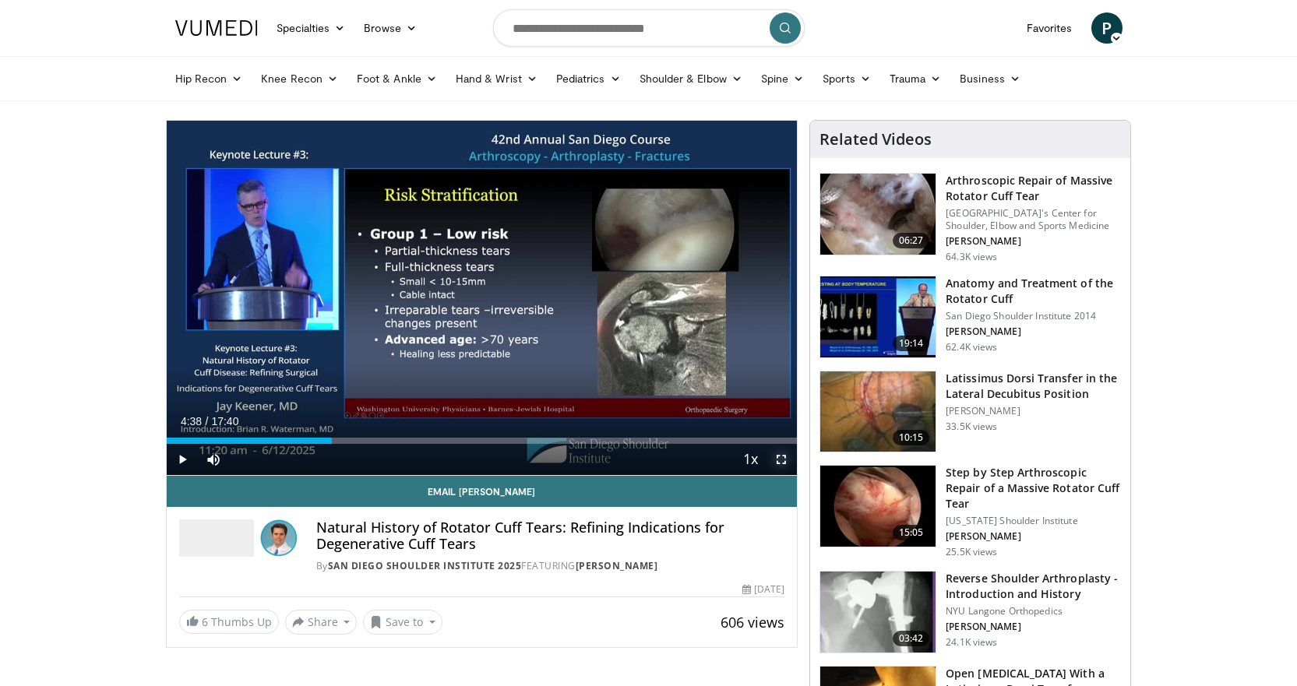
click at [783, 457] on span "Video Player" at bounding box center [781, 459] width 31 height 31
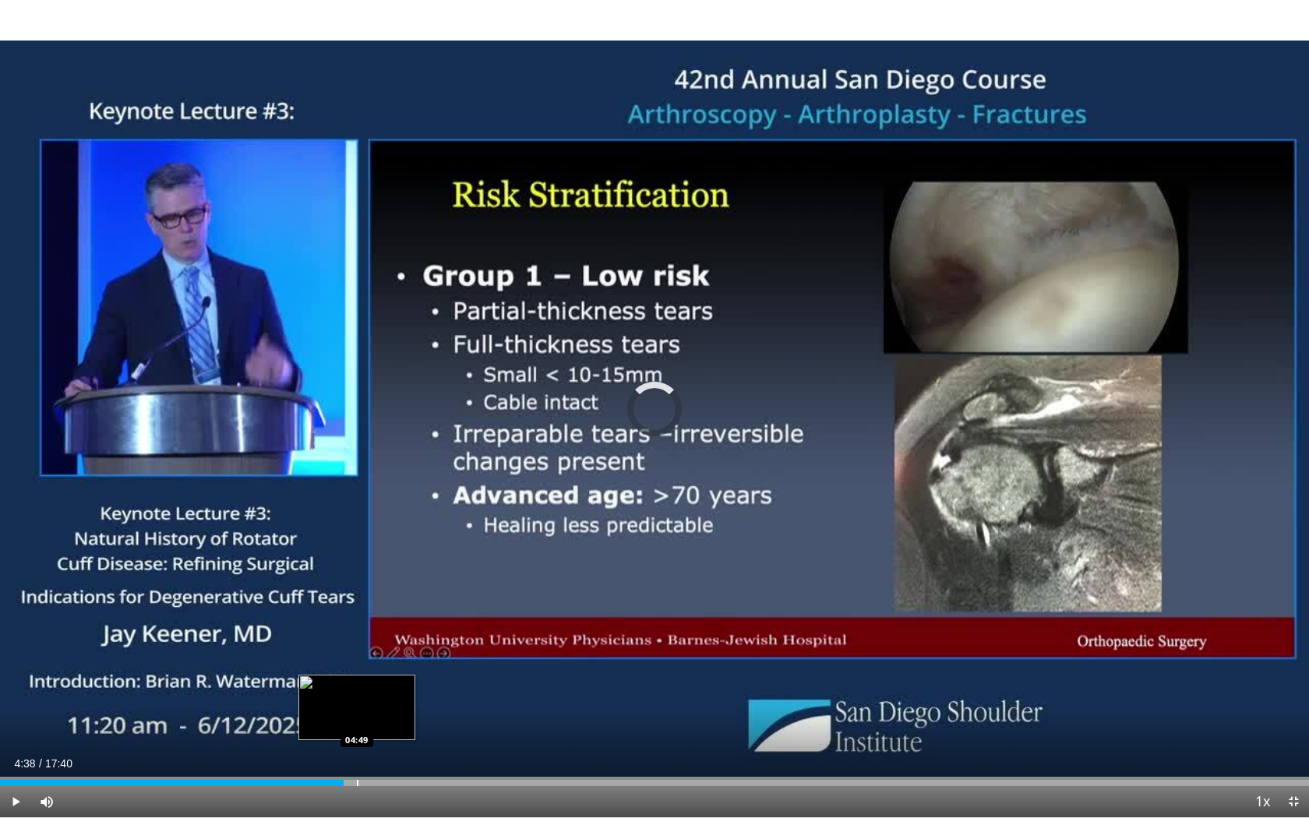
click at [357, 686] on div "Loaded : 0.00% 04:49 04:49" at bounding box center [654, 778] width 1309 height 15
click at [372, 686] on div "Loaded : 27.37% 04:49 05:01" at bounding box center [654, 778] width 1309 height 15
click at [390, 686] on div "Loaded : 34.60% 05:01 05:16" at bounding box center [654, 778] width 1309 height 15
click at [401, 686] on div "Loaded : 34.92% 05:16 05:25" at bounding box center [654, 778] width 1309 height 15
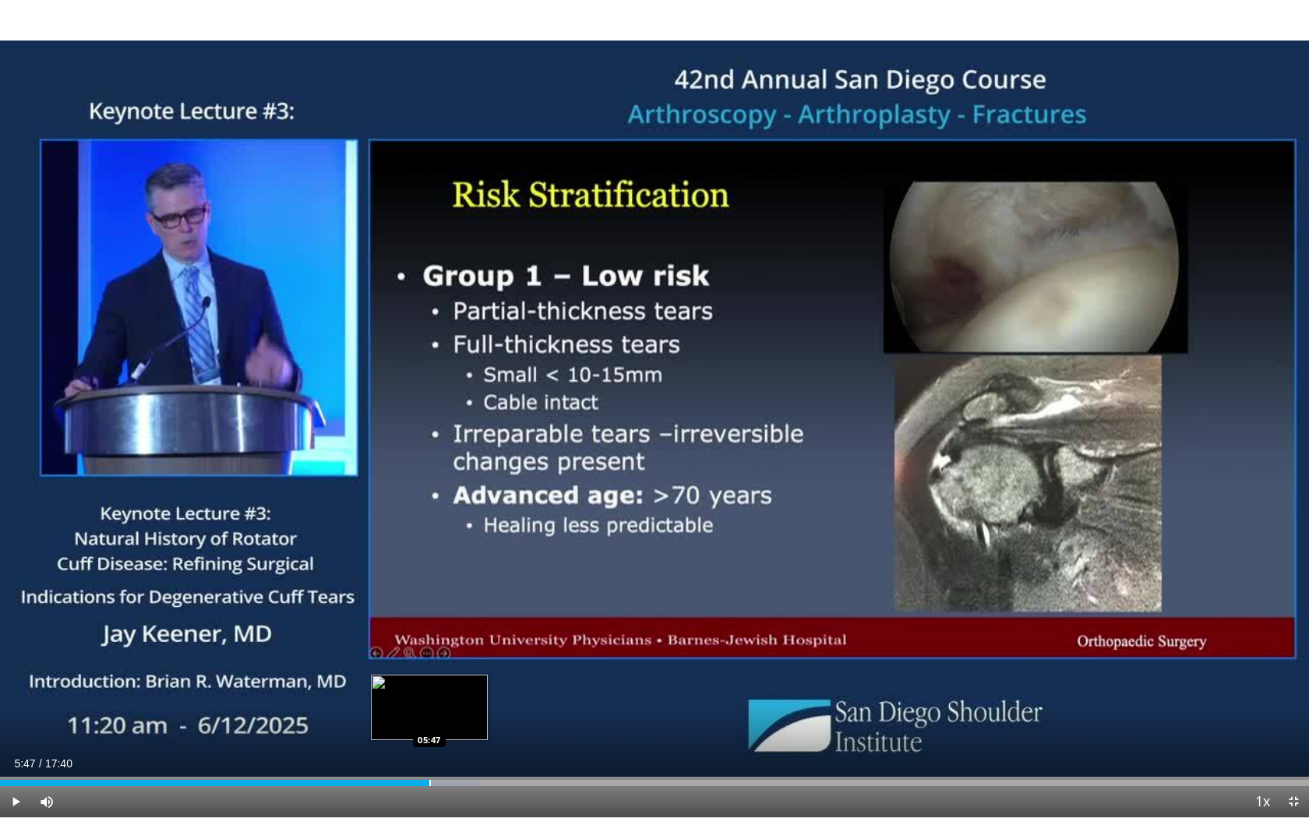
click at [429, 686] on div "Loaded : 36.47% 05:47 05:47" at bounding box center [654, 778] width 1309 height 15
click at [454, 686] on div "Loaded : 36.81% 05:47 06:08" at bounding box center [654, 778] width 1309 height 15
click at [488, 686] on div "Loaded : 39.64% 06:08 06:35" at bounding box center [654, 778] width 1309 height 15
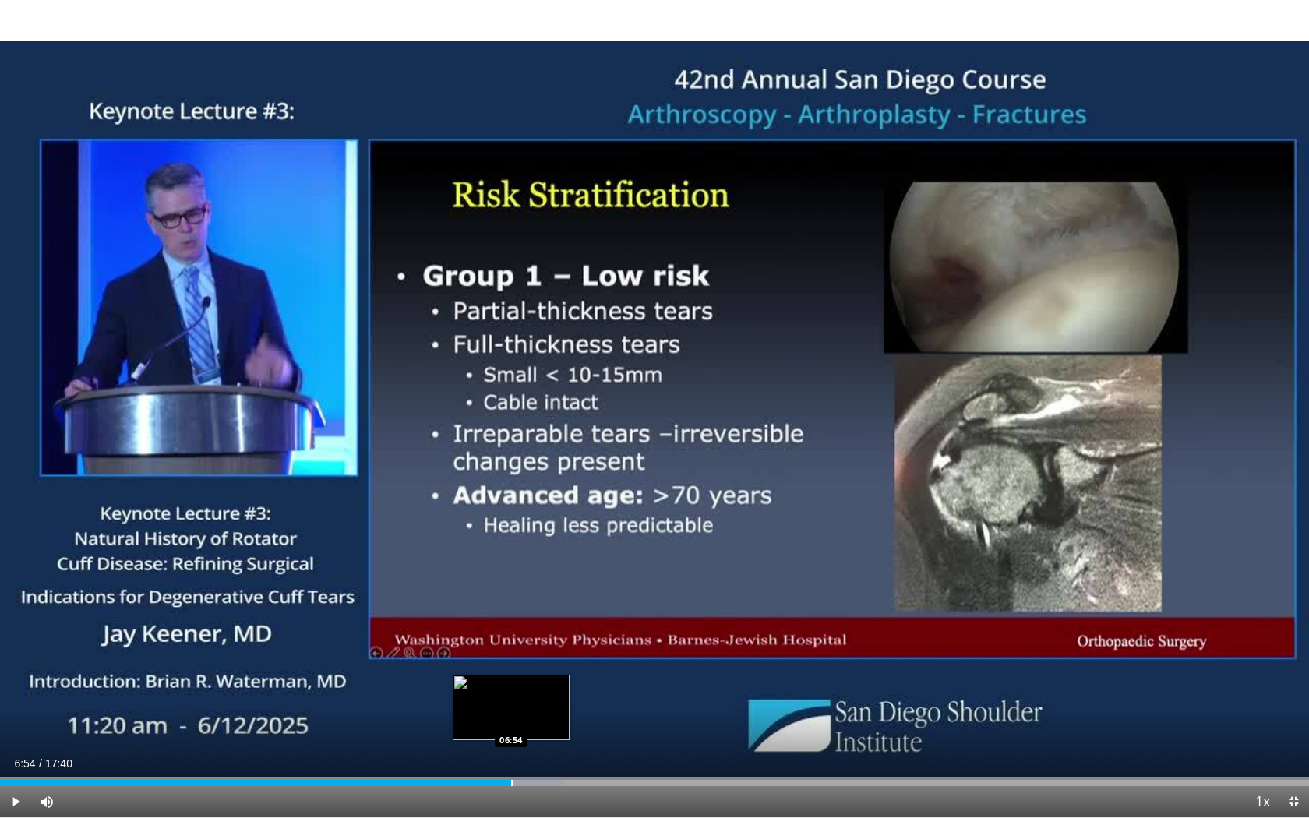
click at [511, 686] on div "Progress Bar" at bounding box center [512, 783] width 2 height 6
click at [542, 686] on div "Progress Bar" at bounding box center [542, 783] width 2 height 6
click at [560, 686] on div "Loaded : 47.19% 07:18 07:33" at bounding box center [654, 778] width 1309 height 15
click at [580, 686] on div "Loaded : 47.69% 07:33 07:50" at bounding box center [654, 778] width 1309 height 15
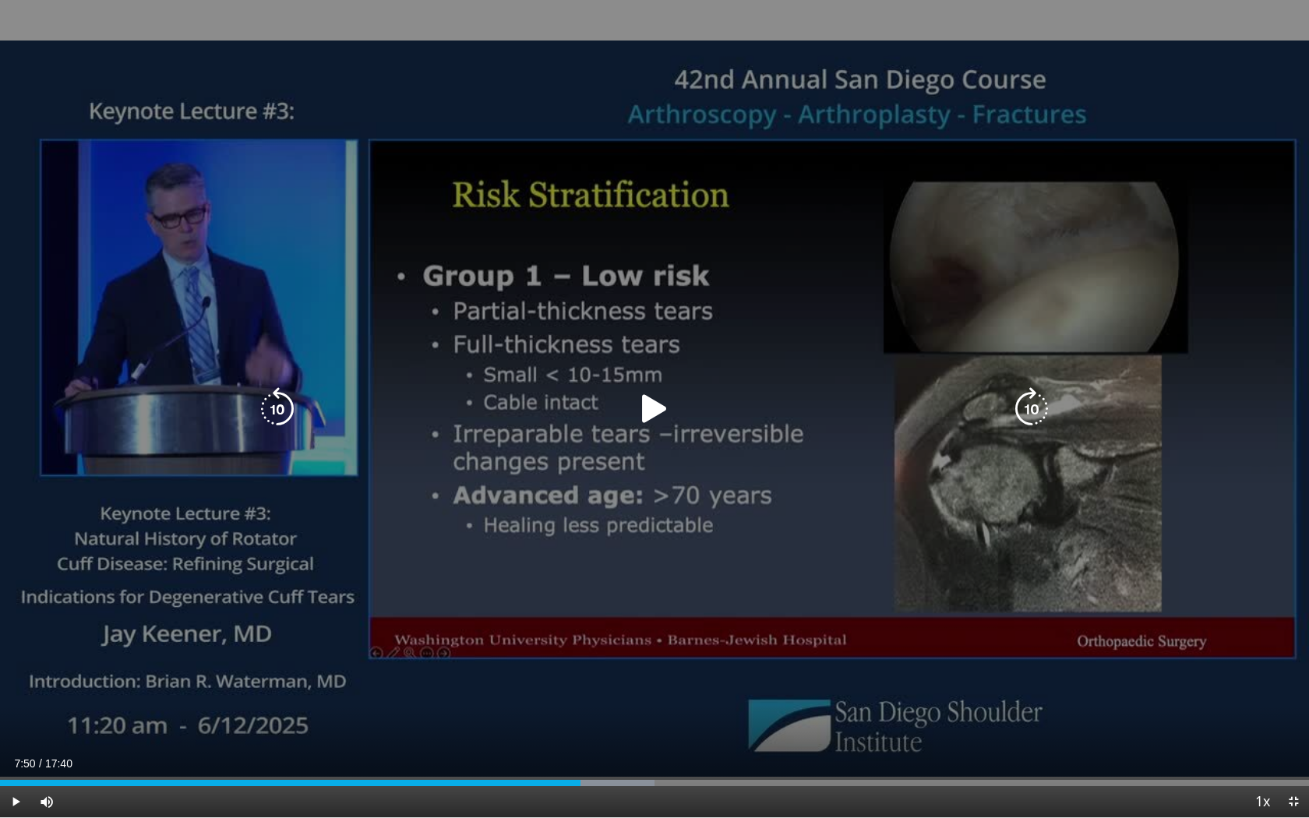
click at [656, 686] on div "10 seconds Tap to unmute" at bounding box center [654, 408] width 1309 height 817
click at [655, 403] on icon "Video Player" at bounding box center [655, 409] width 44 height 44
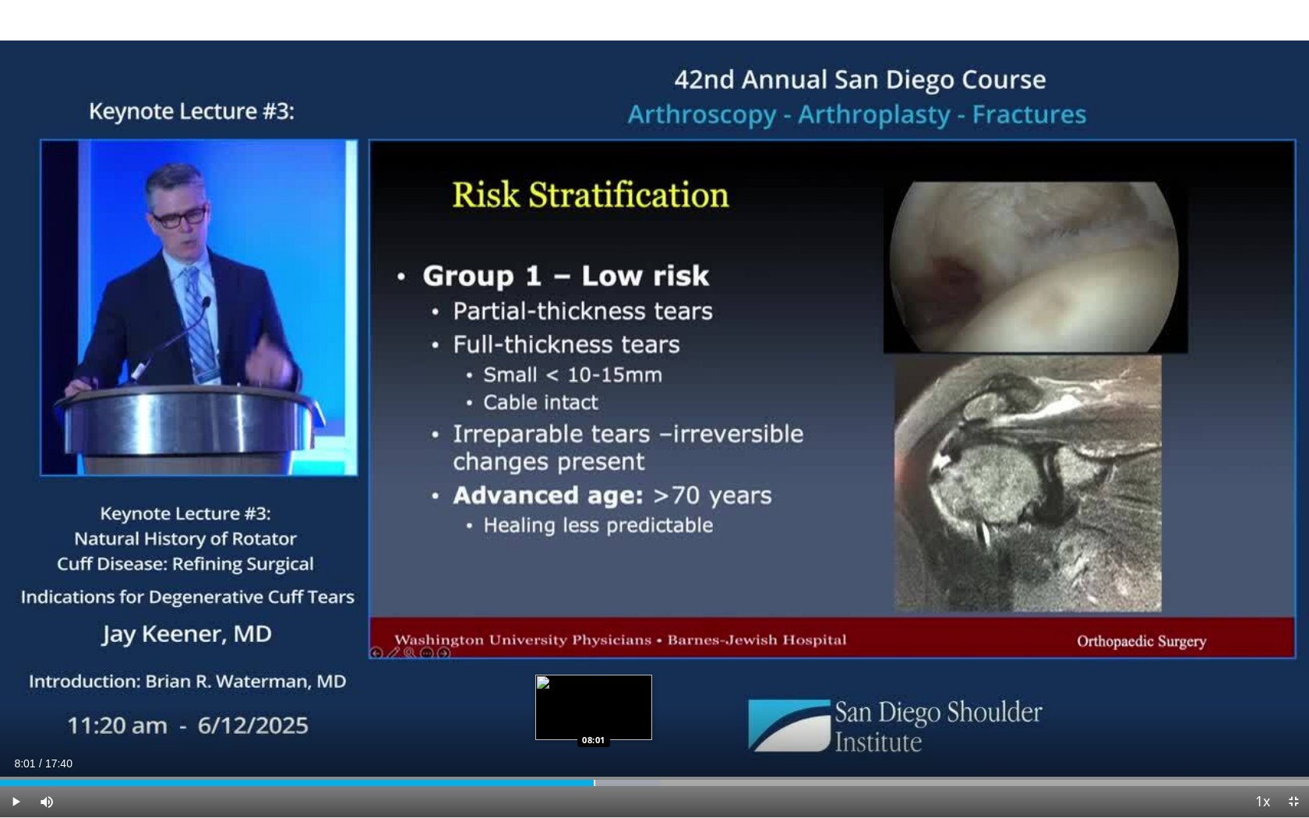
click at [594, 686] on div "Loaded : 50.50% 08:01 08:01" at bounding box center [654, 778] width 1309 height 15
click at [610, 686] on div "Progress Bar" at bounding box center [611, 783] width 2 height 6
click at [1293, 686] on span "Video Player" at bounding box center [1293, 801] width 31 height 31
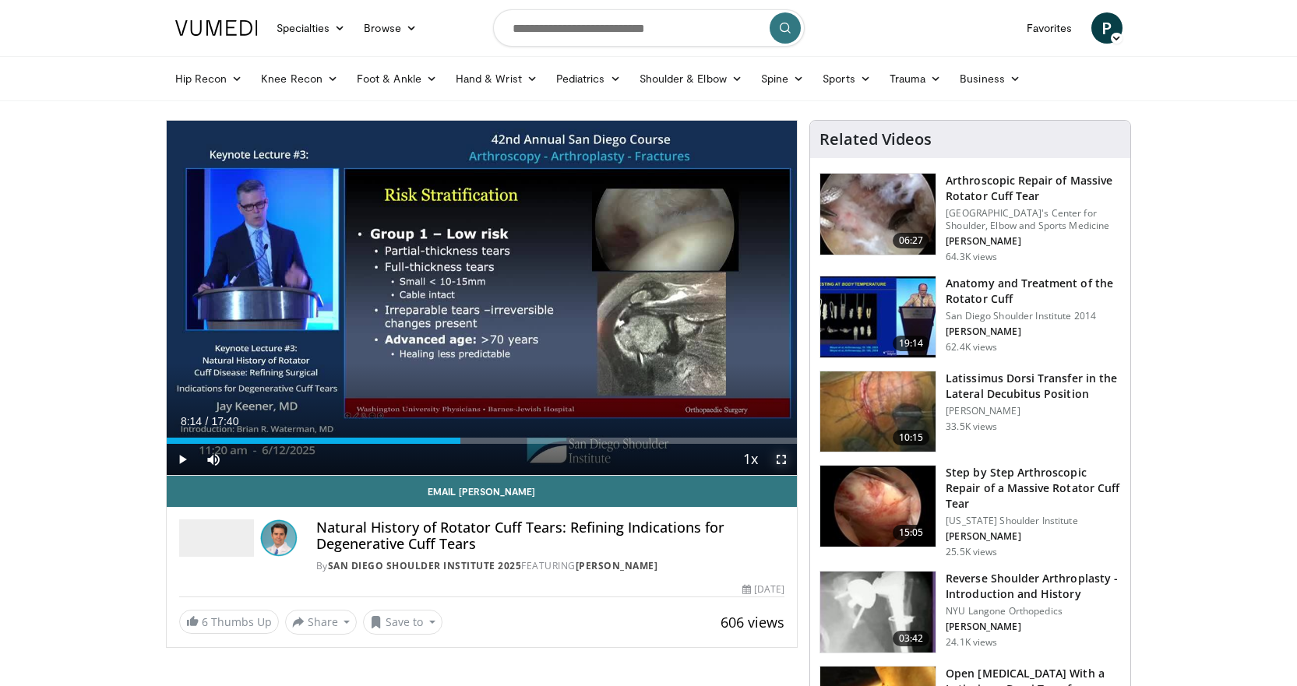
drag, startPoint x: 782, startPoint y: 457, endPoint x: 782, endPoint y: 552, distance: 94.3
click at [782, 457] on span "Video Player" at bounding box center [781, 459] width 31 height 31
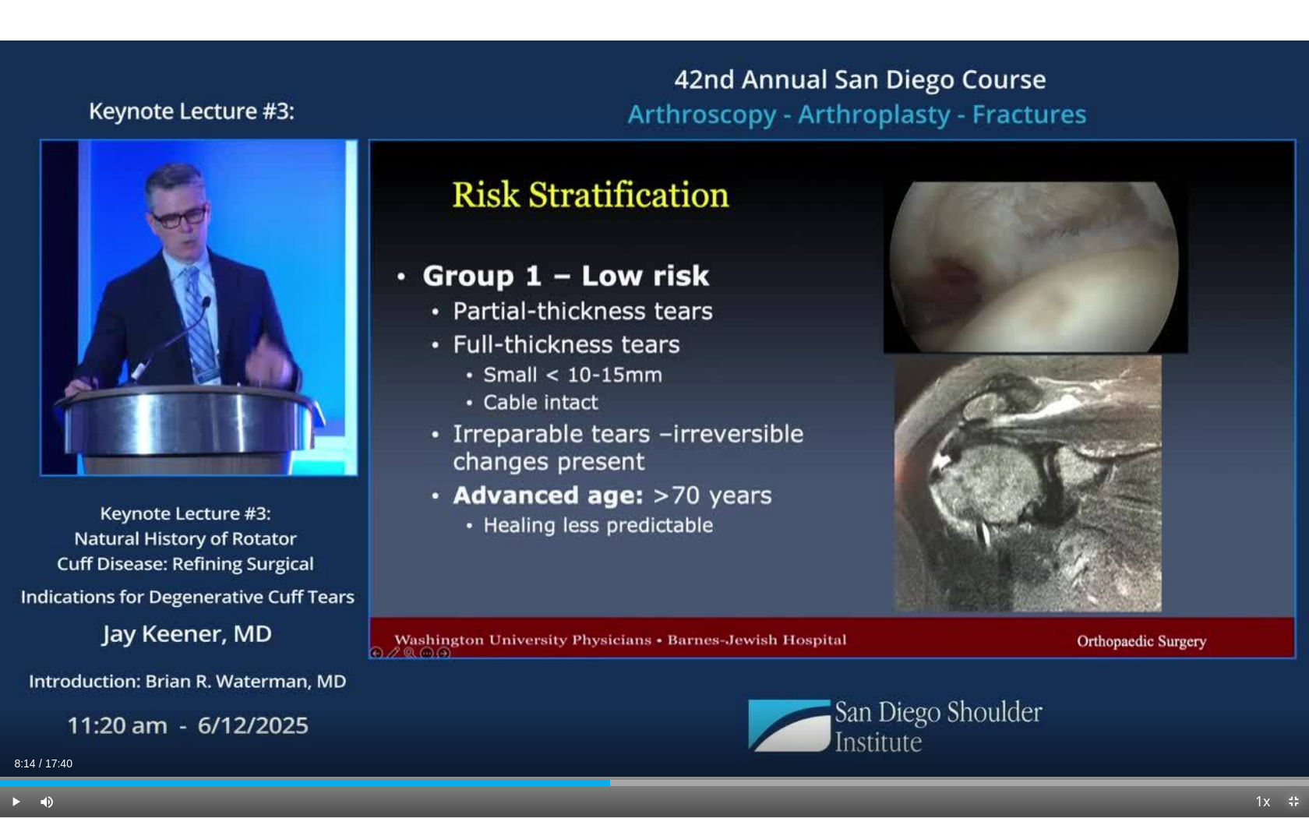
click at [1296, 686] on span "Video Player" at bounding box center [1293, 801] width 31 height 31
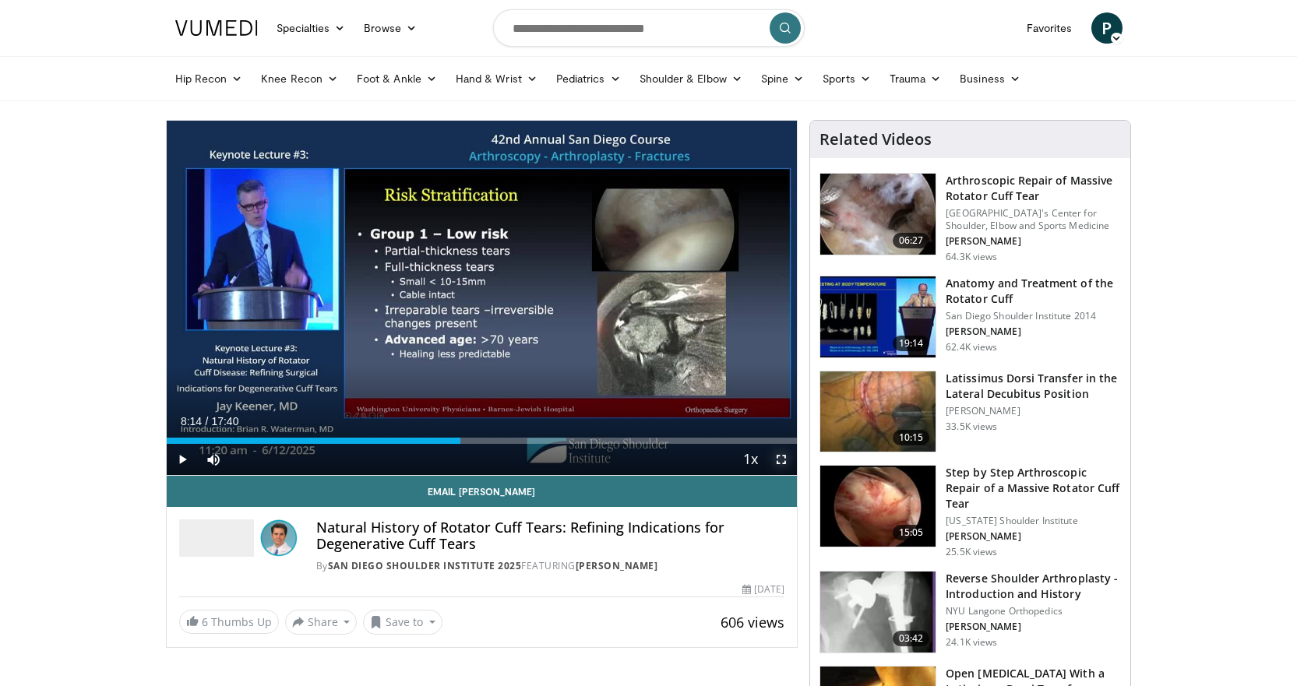
click at [783, 464] on span "Video Player" at bounding box center [781, 459] width 31 height 31
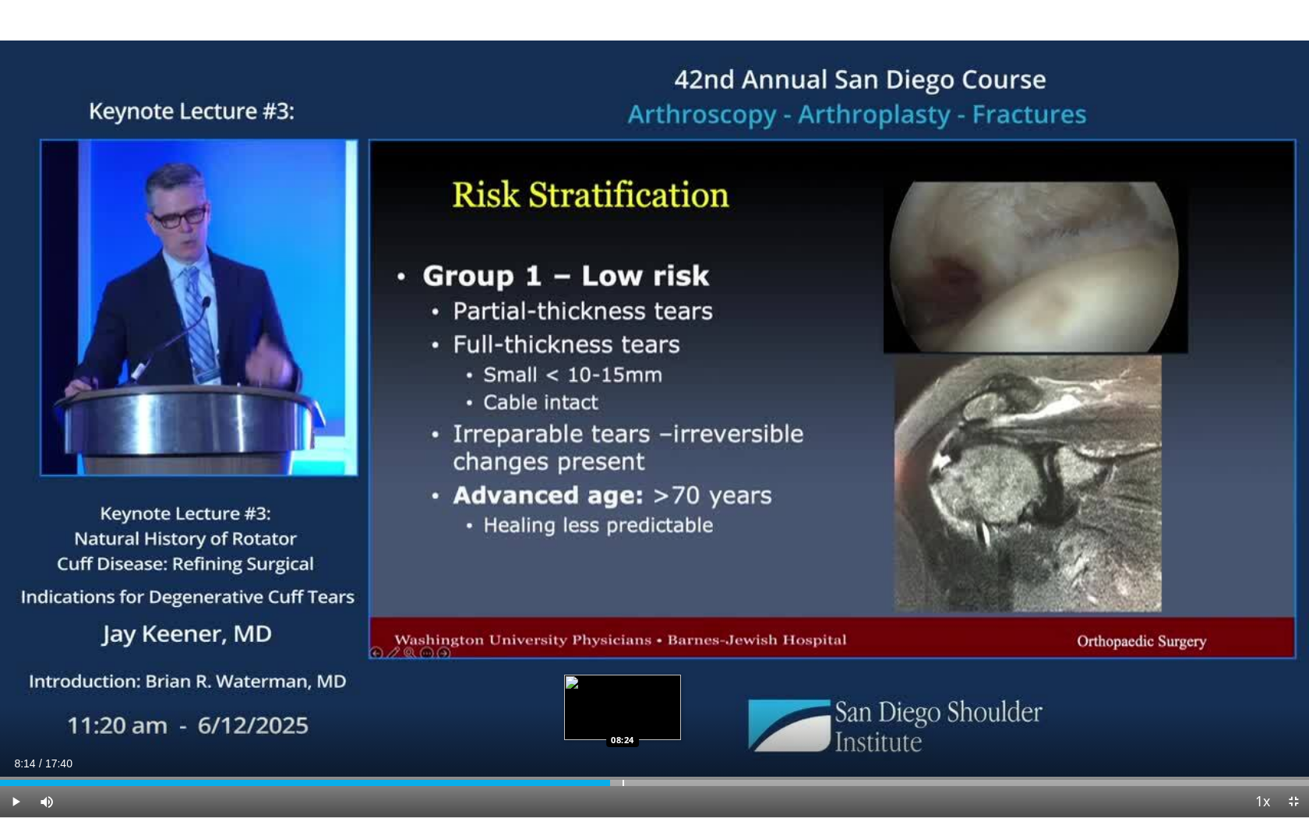
click at [623, 686] on div "Progress Bar" at bounding box center [624, 783] width 2 height 6
click at [636, 686] on div "Progress Bar" at bounding box center [637, 783] width 2 height 6
click at [651, 686] on div "Loaded : 53.30% 08:35 08:47" at bounding box center [654, 778] width 1309 height 15
click at [668, 686] on div "Loaded : 55.68% 08:47 09:01" at bounding box center [654, 778] width 1309 height 15
click at [685, 686] on div "Loaded : 55.68% 09:01 09:14" at bounding box center [654, 778] width 1309 height 15
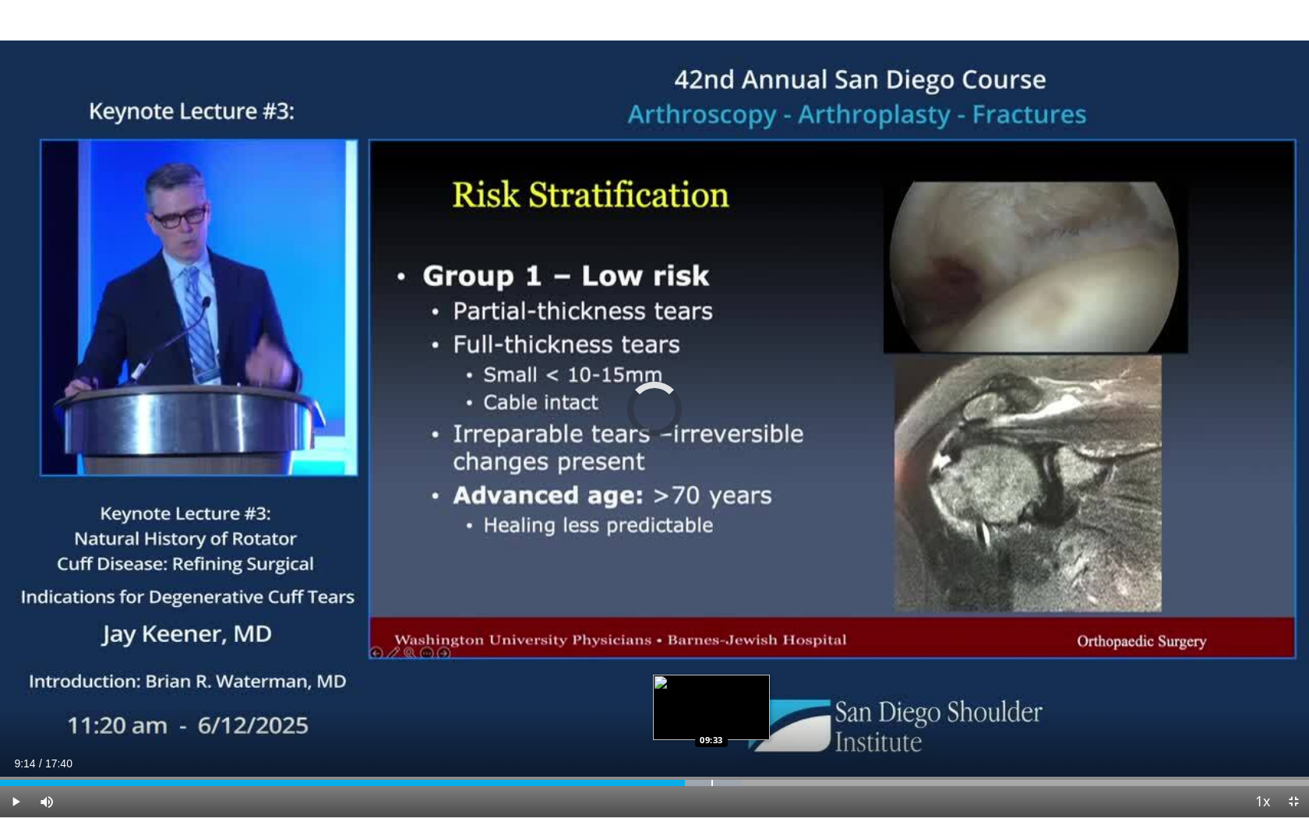
click at [712, 686] on div "Progress Bar" at bounding box center [712, 783] width 2 height 6
click at [729, 686] on div "Progress Bar" at bounding box center [730, 783] width 2 height 6
click at [750, 686] on div "Progress Bar" at bounding box center [751, 783] width 2 height 6
click at [775, 686] on div "Loaded : 63.23% 10:07 10:38" at bounding box center [654, 783] width 1309 height 6
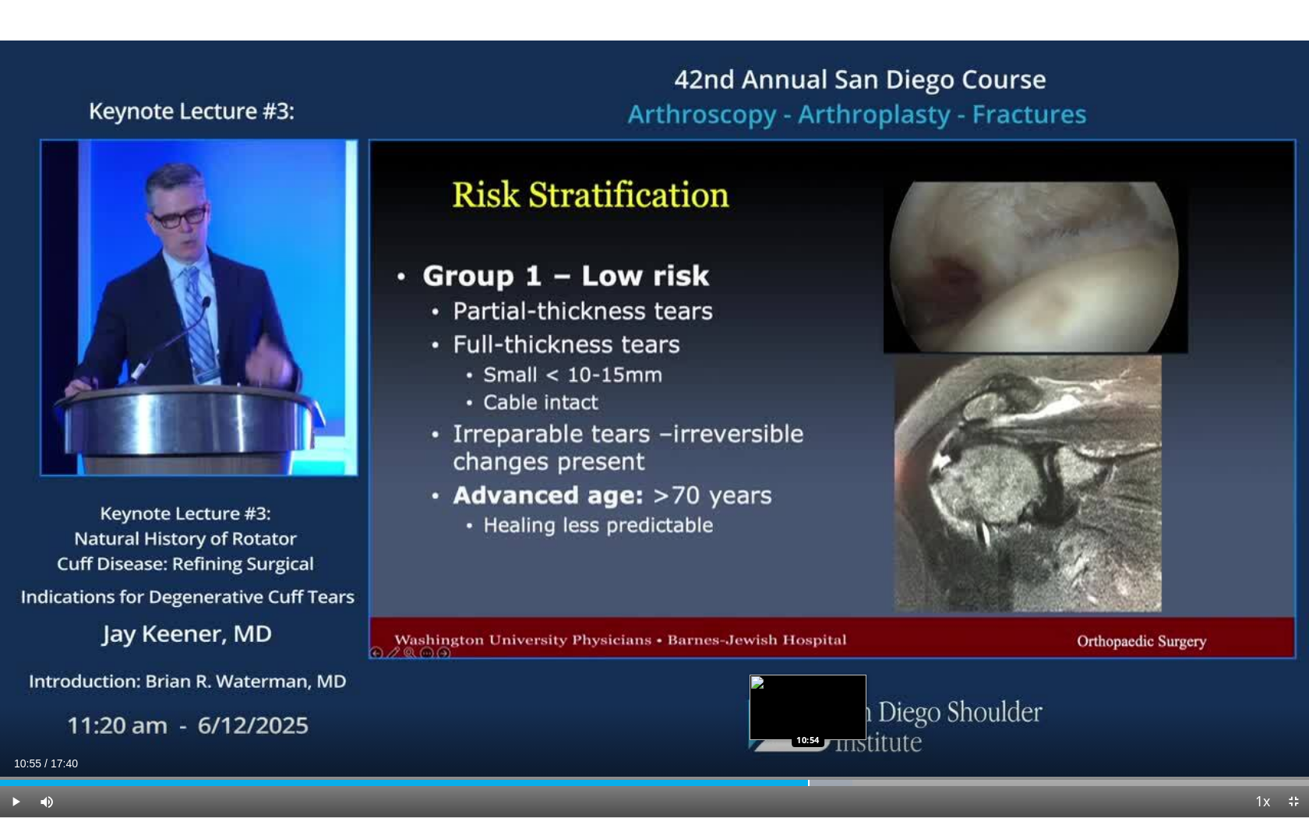
click at [809, 686] on div "Progress Bar" at bounding box center [809, 783] width 2 height 6
click at [1293, 686] on span "Video Player" at bounding box center [1293, 801] width 31 height 31
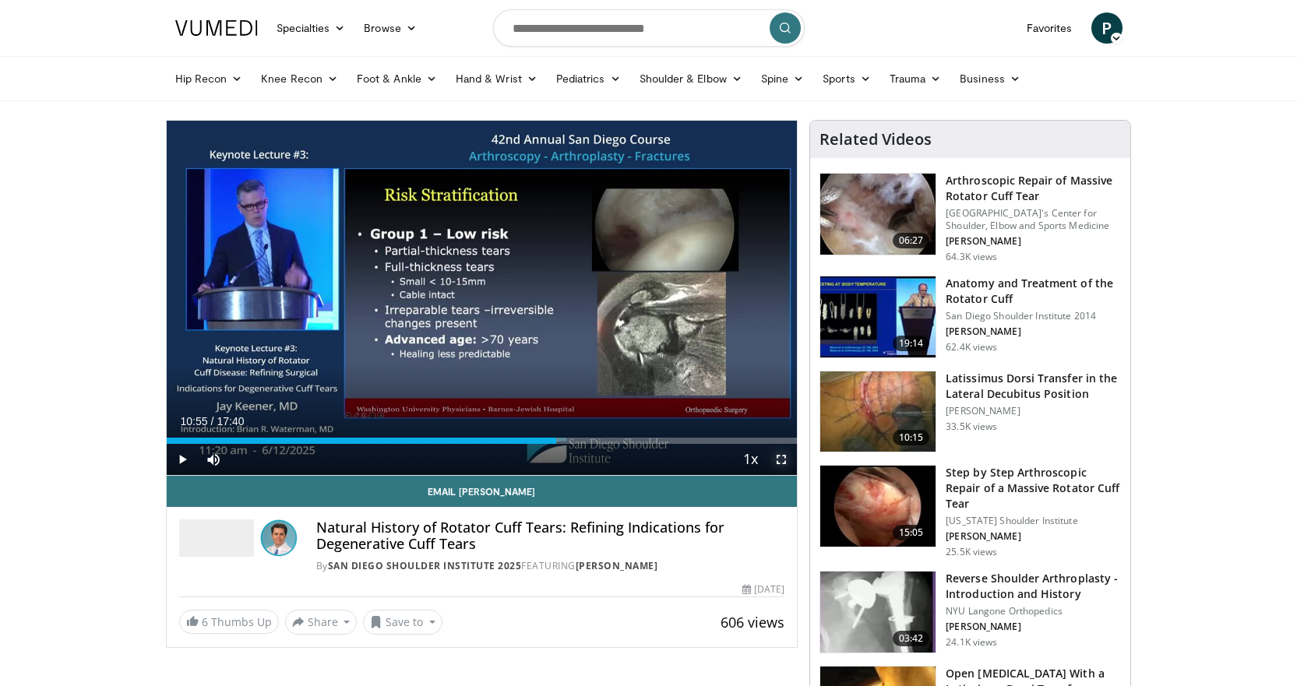
click at [785, 461] on span "Video Player" at bounding box center [781, 459] width 31 height 31
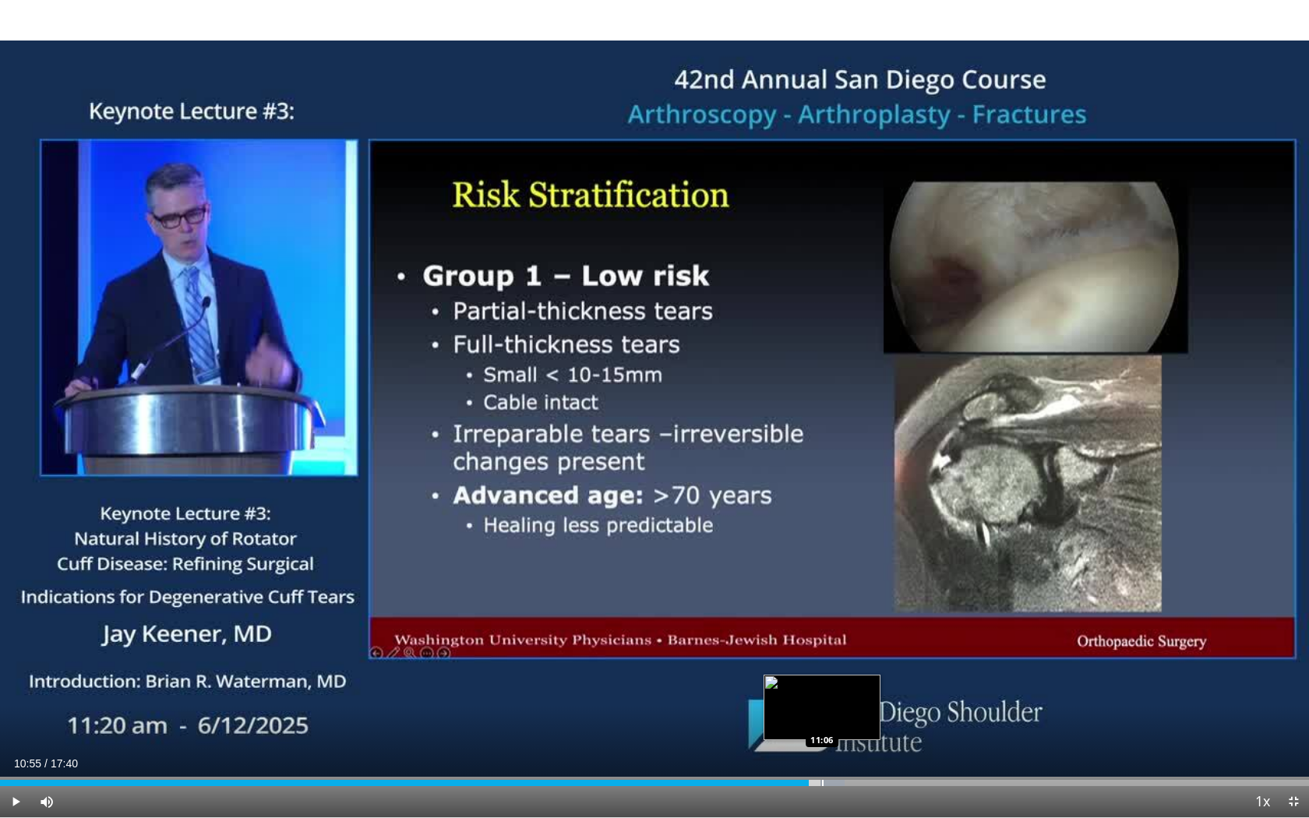
click at [822, 686] on div "Progress Bar" at bounding box center [823, 783] width 2 height 6
click at [831, 686] on div "Progress Bar" at bounding box center [832, 783] width 2 height 6
click at [849, 686] on div "Progress Bar" at bounding box center [850, 783] width 2 height 6
click at [1293, 686] on span "Video Player" at bounding box center [1293, 801] width 31 height 31
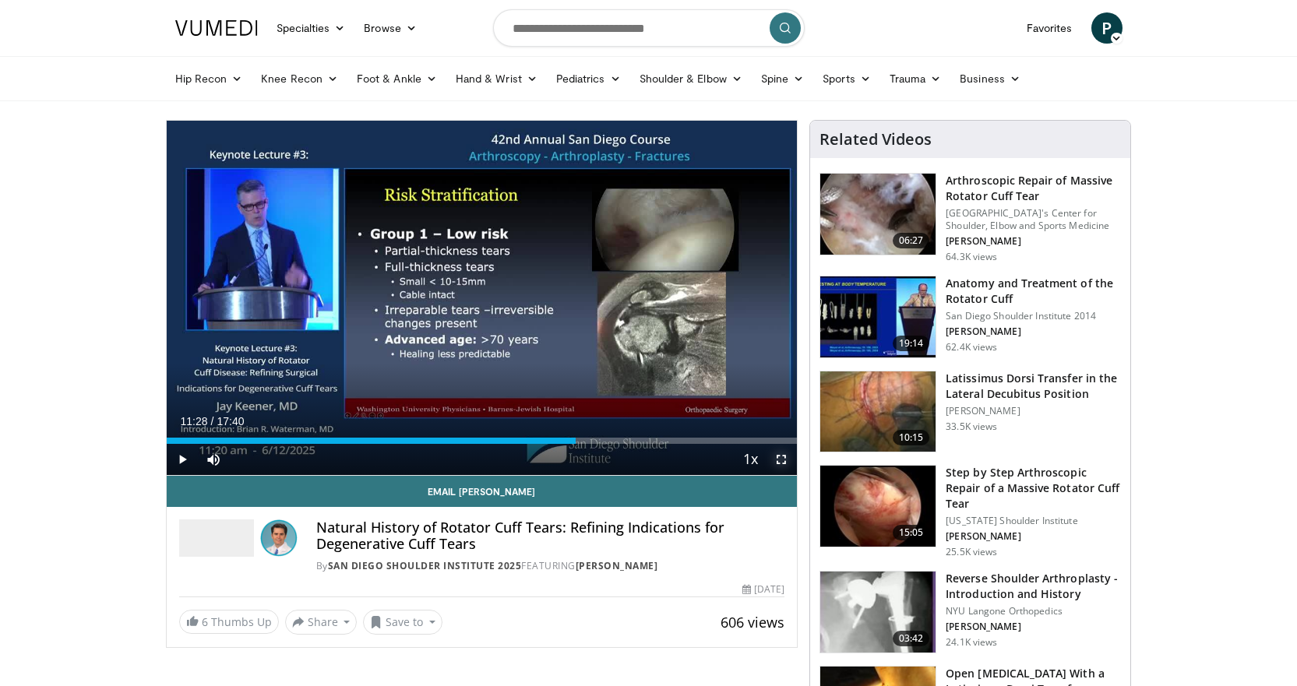
click at [782, 460] on span "Video Player" at bounding box center [781, 459] width 31 height 31
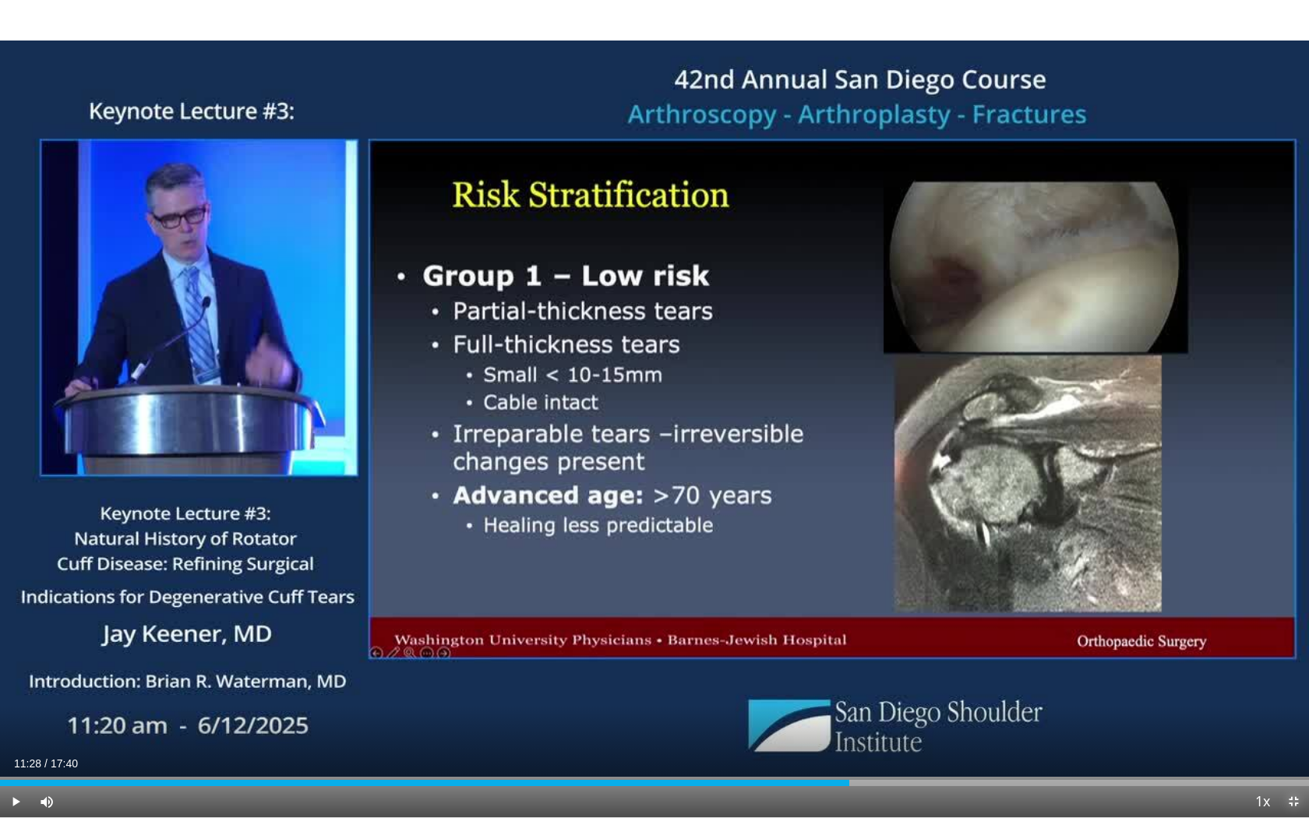
click at [1296, 686] on span "Video Player" at bounding box center [1293, 801] width 31 height 31
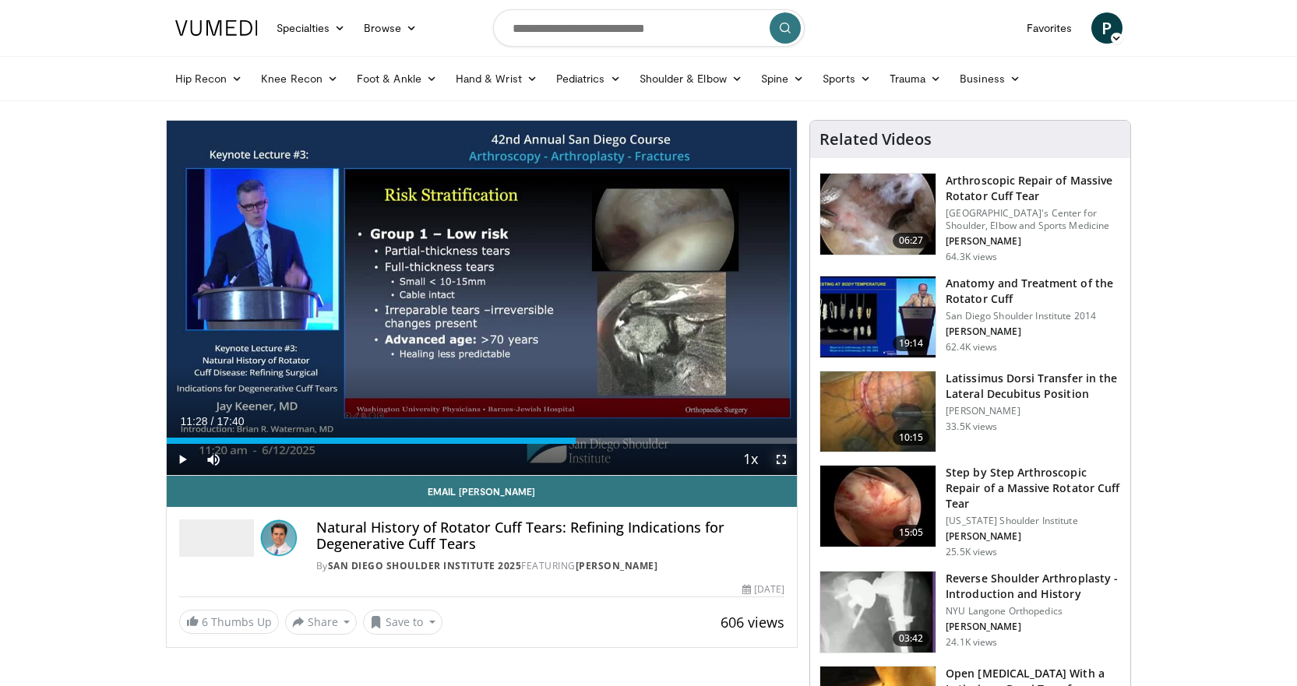
click at [784, 460] on span "Video Player" at bounding box center [781, 459] width 31 height 31
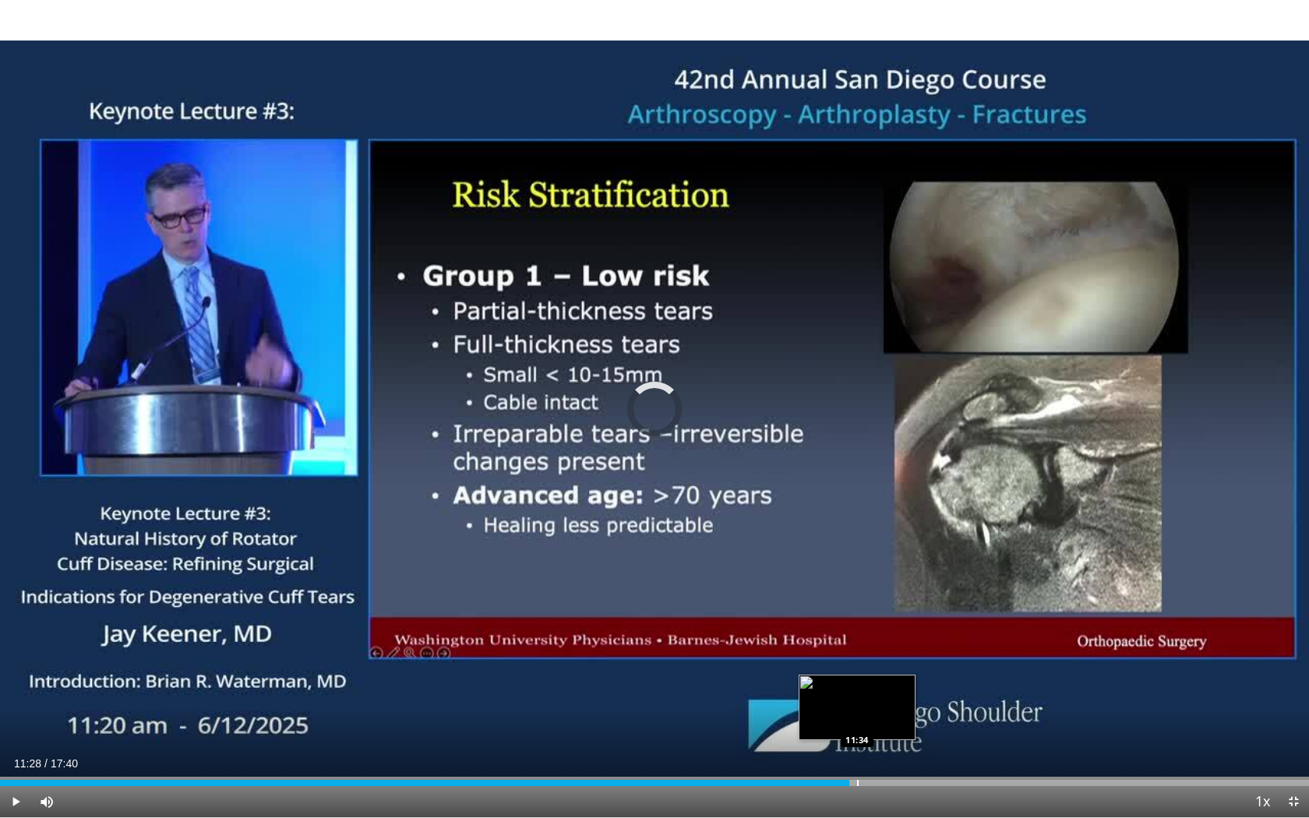
click at [857, 686] on div "Loaded : 0.00% 11:34 11:34" at bounding box center [654, 778] width 1309 height 15
click at [869, 686] on div "Loaded : 67.33% 11:34 11:43" at bounding box center [654, 778] width 1309 height 15
click at [880, 686] on div "Loaded : 72.67% 11:43 11:53" at bounding box center [654, 778] width 1309 height 15
click at [1293, 686] on span "Video Player" at bounding box center [1293, 801] width 31 height 31
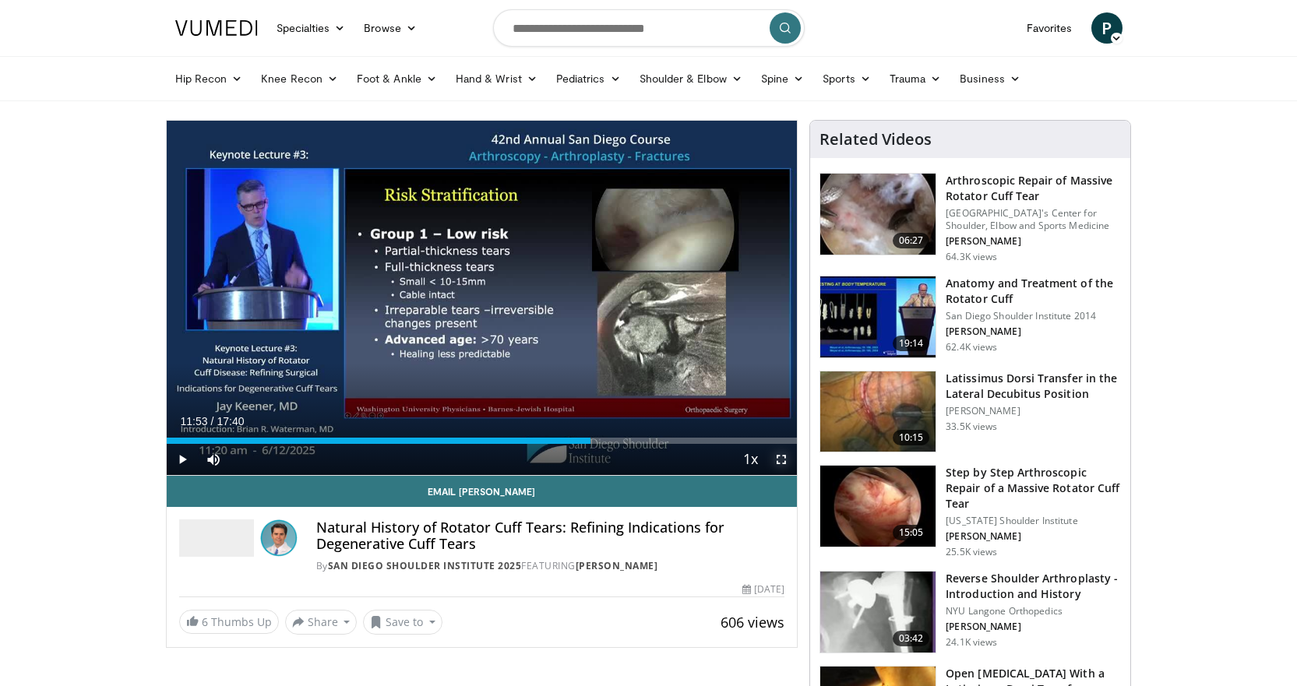
drag, startPoint x: 778, startPoint y: 456, endPoint x: 778, endPoint y: 550, distance: 94.3
click at [778, 456] on span "Video Player" at bounding box center [781, 459] width 31 height 31
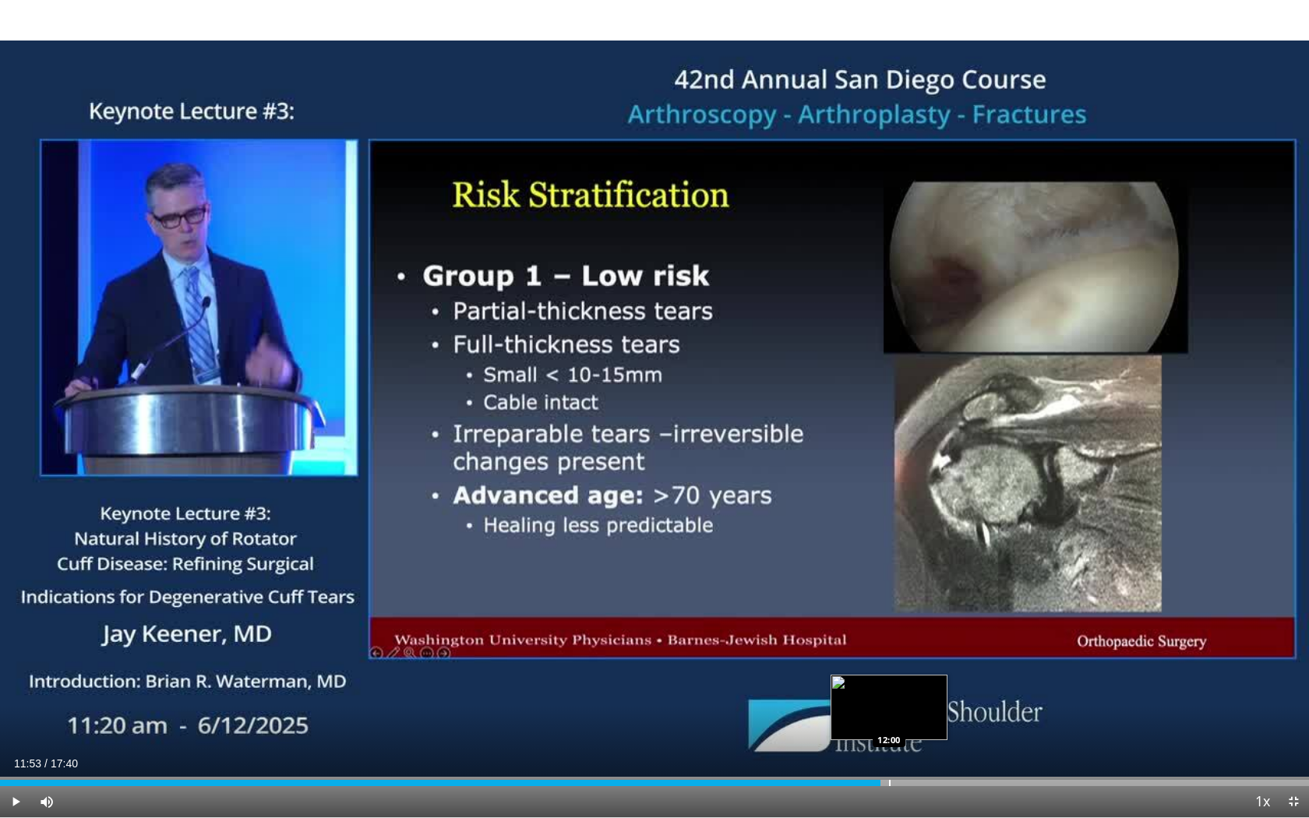
click at [889, 686] on div "Loaded : 0.00% 11:53 12:00" at bounding box center [654, 778] width 1309 height 15
click at [902, 686] on div "Loaded : 69.20% 12:00 12:10" at bounding box center [654, 778] width 1309 height 15
click at [1295, 686] on span "Video Player" at bounding box center [1293, 801] width 31 height 31
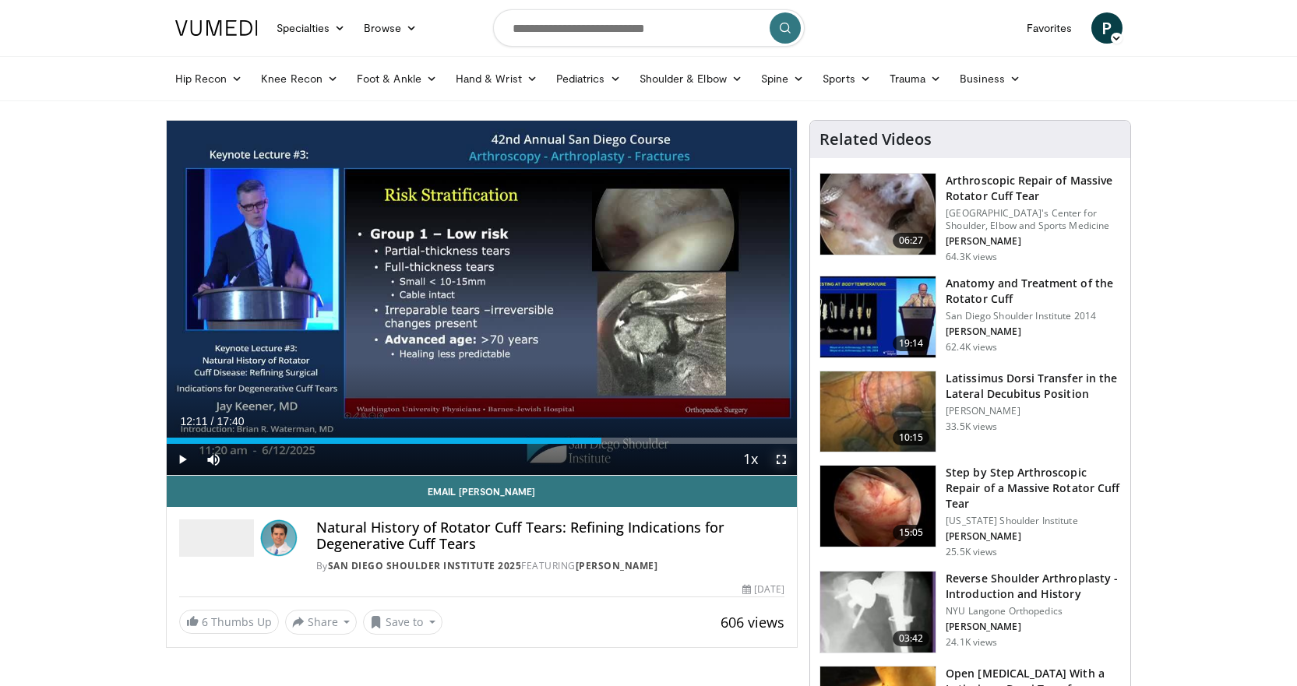
click at [783, 455] on span "Video Player" at bounding box center [781, 459] width 31 height 31
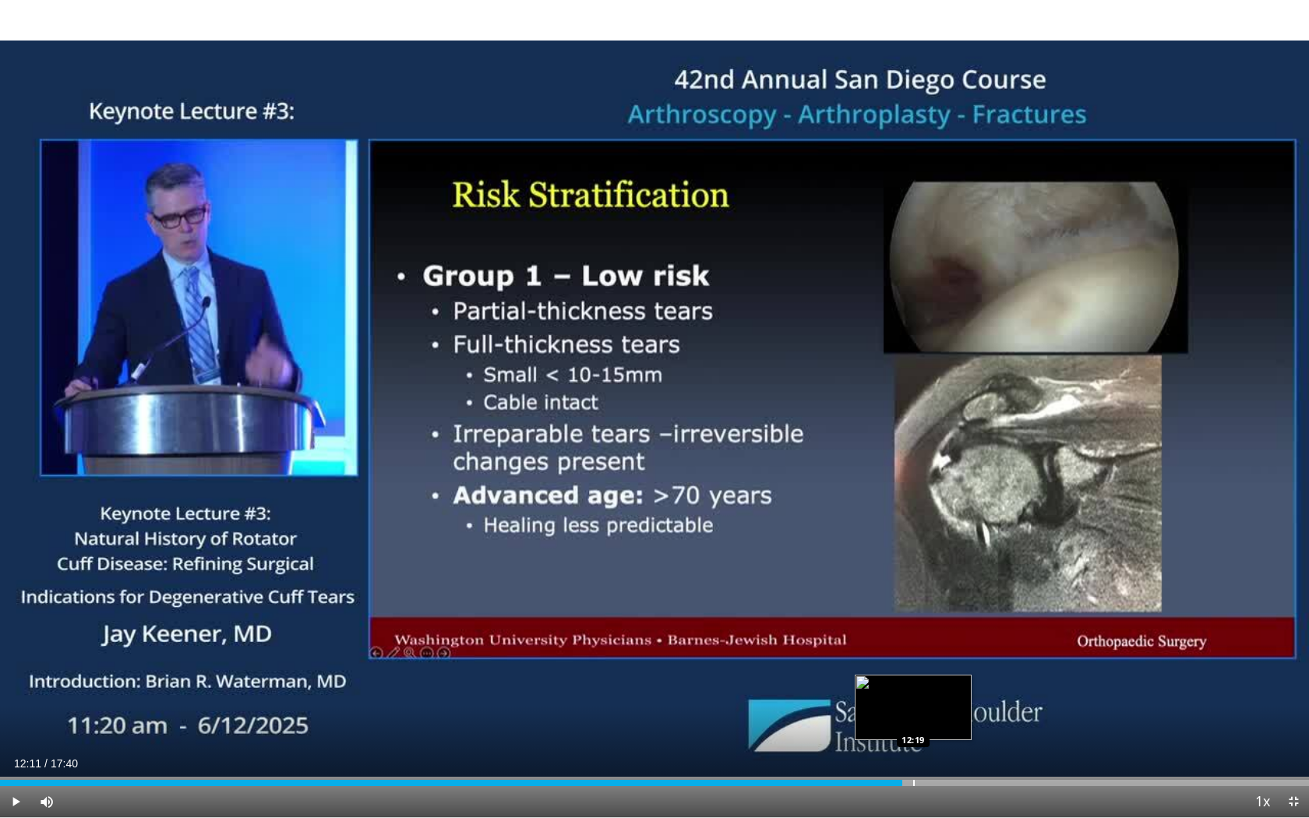
click at [914, 686] on div "Loaded : 0.00% 12:11 12:19" at bounding box center [654, 778] width 1309 height 15
click at [935, 686] on div "Loaded : 75.50% 12:37 12:37" at bounding box center [654, 778] width 1309 height 15
click at [951, 686] on div "Loaded : 77.39% 12:37 12:50" at bounding box center [654, 778] width 1309 height 15
click at [970, 686] on div "Loaded : 78.33% 12:50 13:04" at bounding box center [654, 778] width 1309 height 15
click at [1293, 686] on span "Video Player" at bounding box center [1293, 801] width 31 height 31
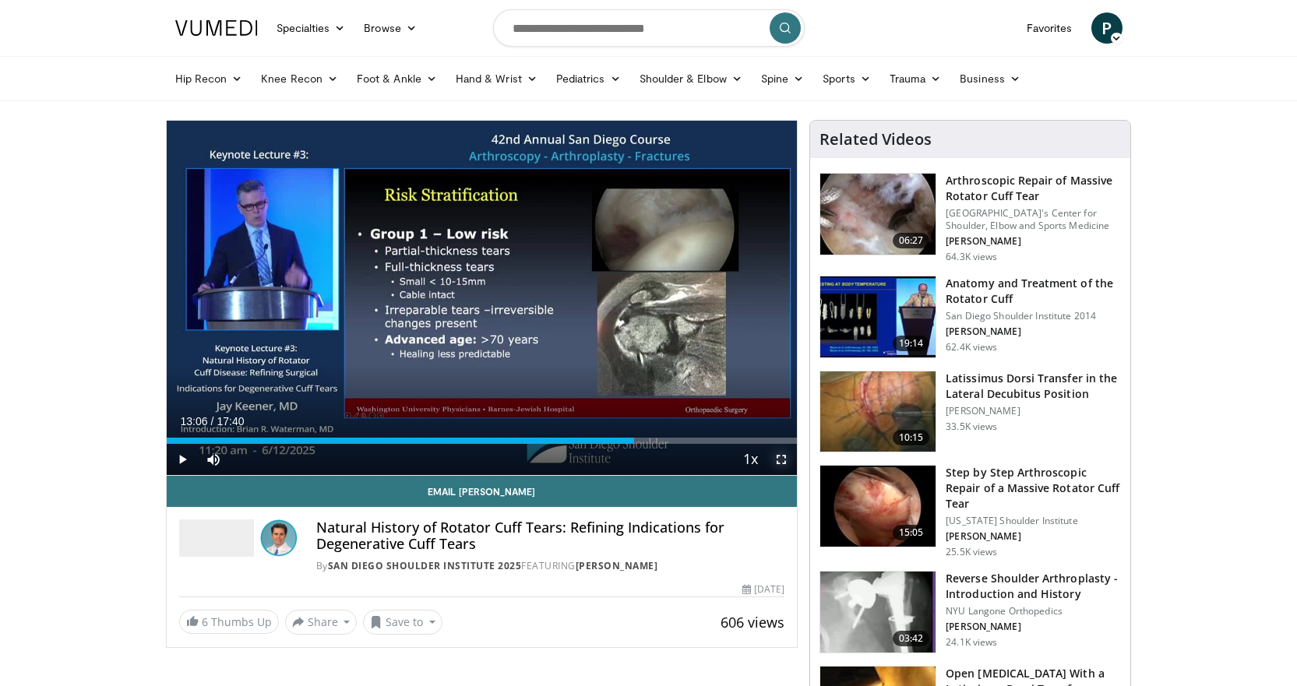
click at [781, 460] on span "Video Player" at bounding box center [781, 459] width 31 height 31
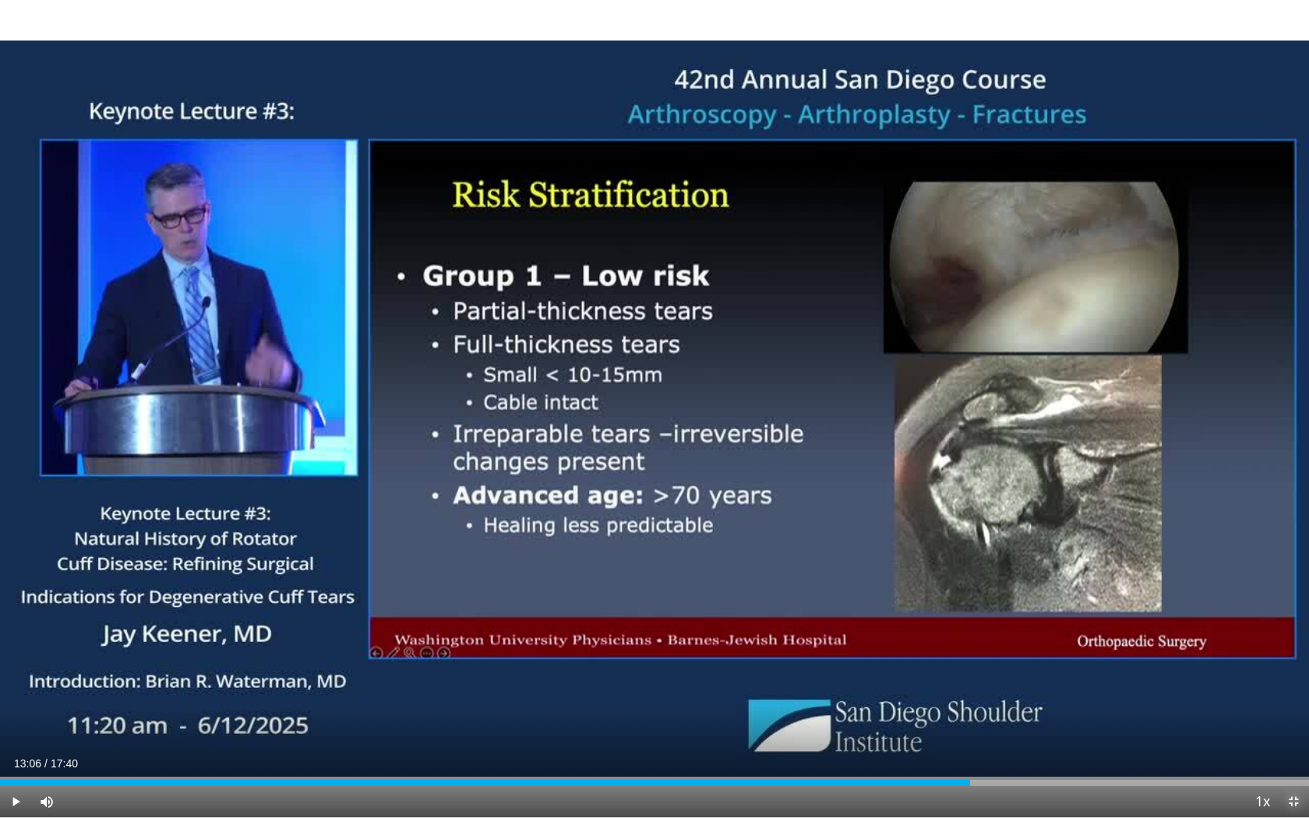
click at [1290, 686] on span "Video Player" at bounding box center [1293, 801] width 31 height 31
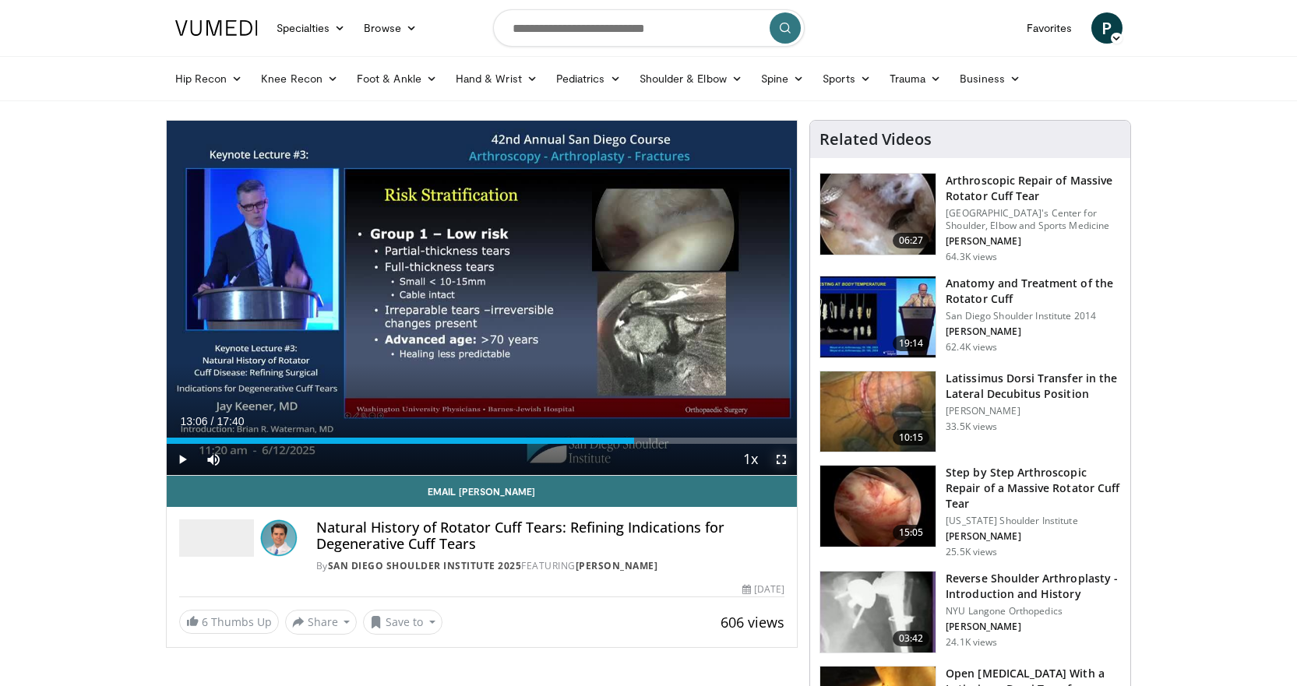
drag, startPoint x: 784, startPoint y: 458, endPoint x: 784, endPoint y: 552, distance: 94.3
click at [784, 458] on span "Video Player" at bounding box center [781, 459] width 31 height 31
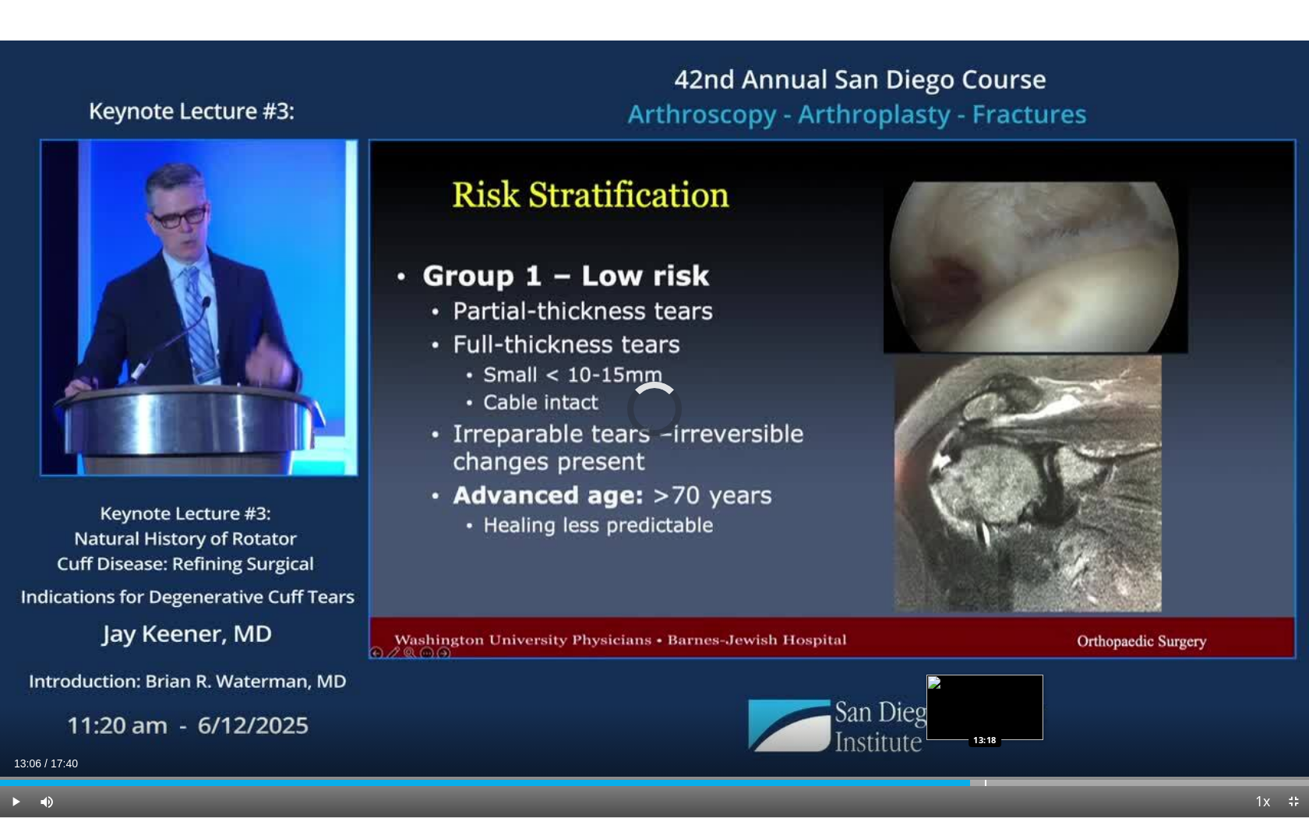
click at [985, 686] on div "Loaded : 0.00% 13:18 13:18" at bounding box center [654, 778] width 1309 height 15
click at [993, 686] on div "Progress Bar" at bounding box center [1020, 783] width 83 height 6
click at [1011, 686] on div "Progress Bar" at bounding box center [1012, 783] width 2 height 6
click at [1292, 686] on span "Video Player" at bounding box center [1293, 801] width 31 height 31
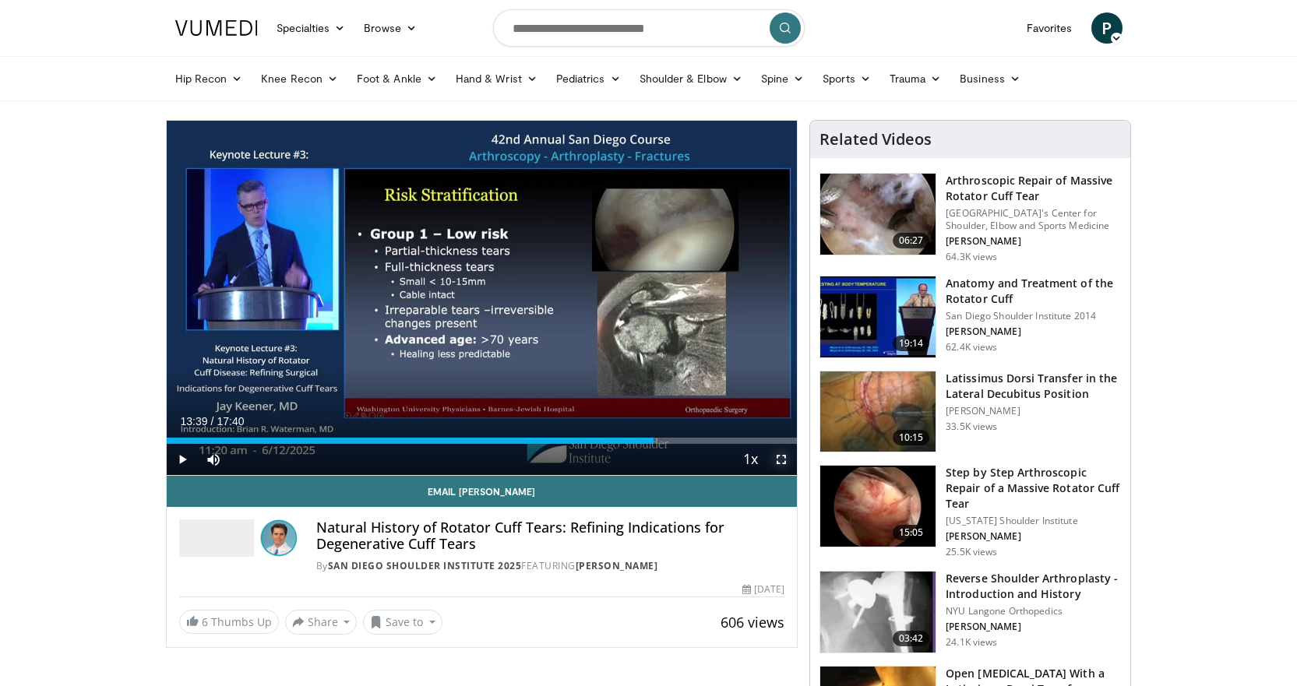
click at [784, 454] on span "Video Player" at bounding box center [781, 459] width 31 height 31
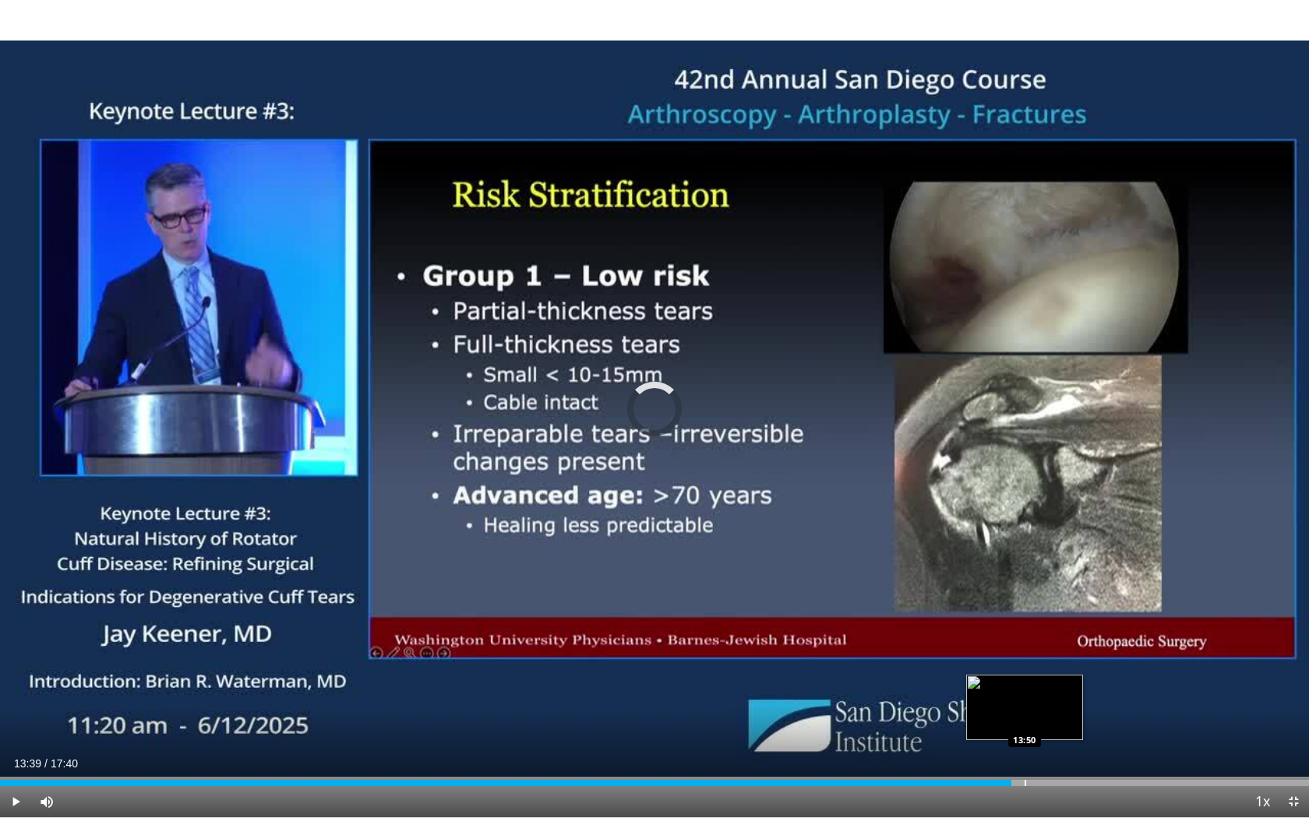
click at [1025, 686] on div "Loaded : 0.00% 13:50 13:50" at bounding box center [654, 778] width 1309 height 15
click at [1045, 686] on div "Progress Bar" at bounding box center [1046, 783] width 2 height 6
click at [1071, 686] on div "Progress Bar" at bounding box center [1071, 783] width 2 height 6
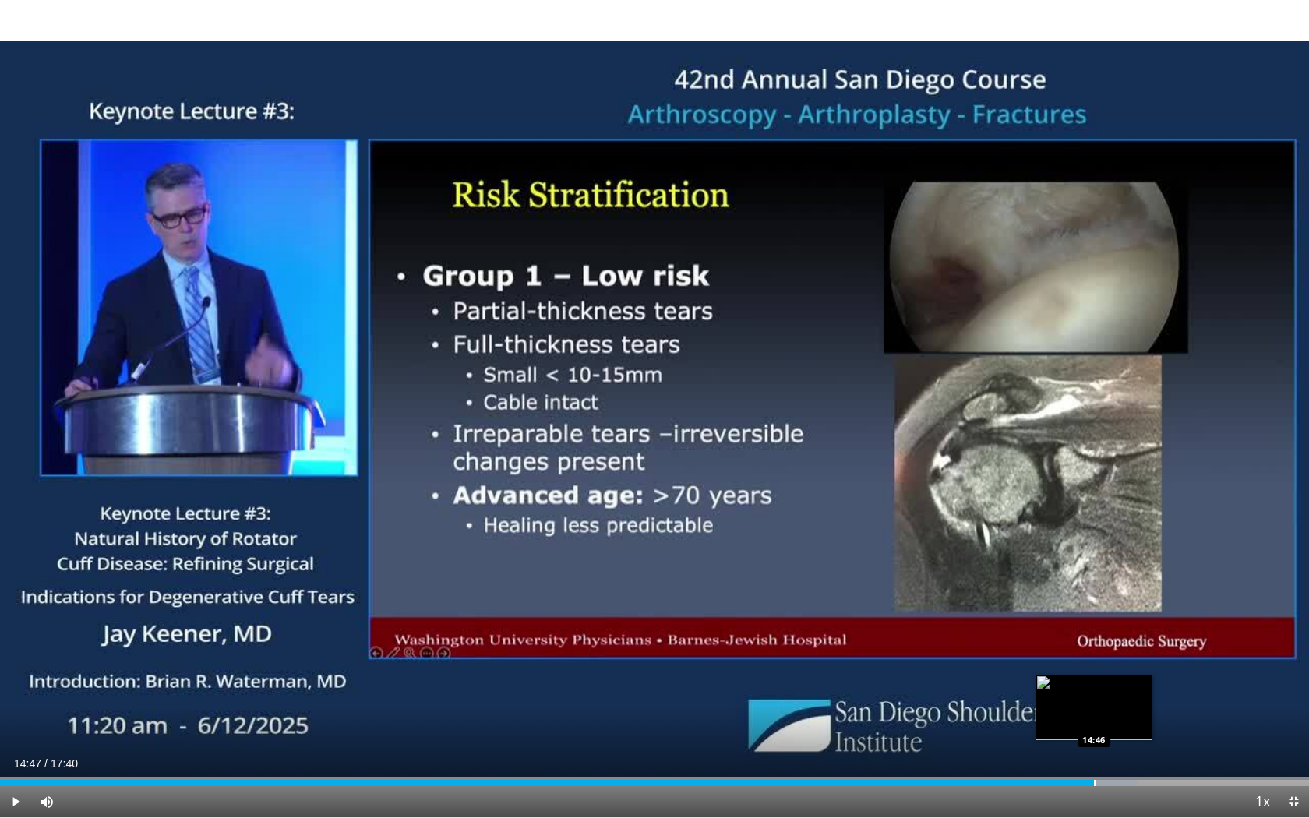
click at [1096, 686] on div "Progress Bar" at bounding box center [1086, 783] width 101 height 6
click at [1108, 686] on div "Loaded : 89.66% 14:57 14:57" at bounding box center [654, 778] width 1309 height 15
click at [1131, 686] on div "Loaded : 90.60% 14:57 15:15" at bounding box center [654, 778] width 1309 height 15
click at [1164, 686] on div "Loaded : 90.60% 15:16 15:43" at bounding box center [654, 778] width 1309 height 15
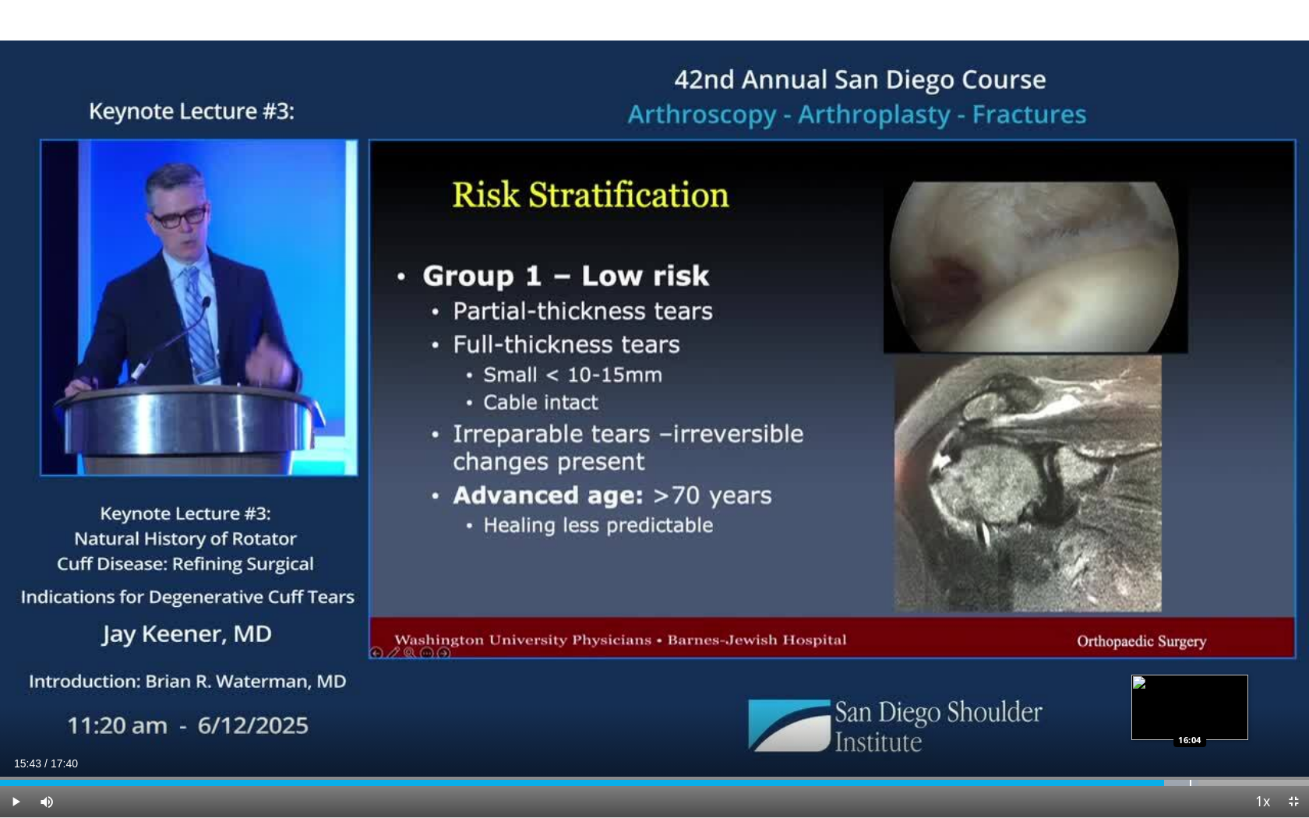
click at [1190, 686] on div "Loaded : 91.54% 15:43 16:04" at bounding box center [654, 778] width 1309 height 15
click at [1218, 686] on div "Loaded : 92.49% 16:04 16:25" at bounding box center [654, 778] width 1309 height 15
click at [1249, 686] on div "Loaded : 0.00% 16:26 16:52" at bounding box center [654, 778] width 1309 height 15
click at [1277, 686] on div "Progress Bar" at bounding box center [1278, 783] width 2 height 6
click at [1297, 686] on div "Progress Bar" at bounding box center [1298, 783] width 2 height 6
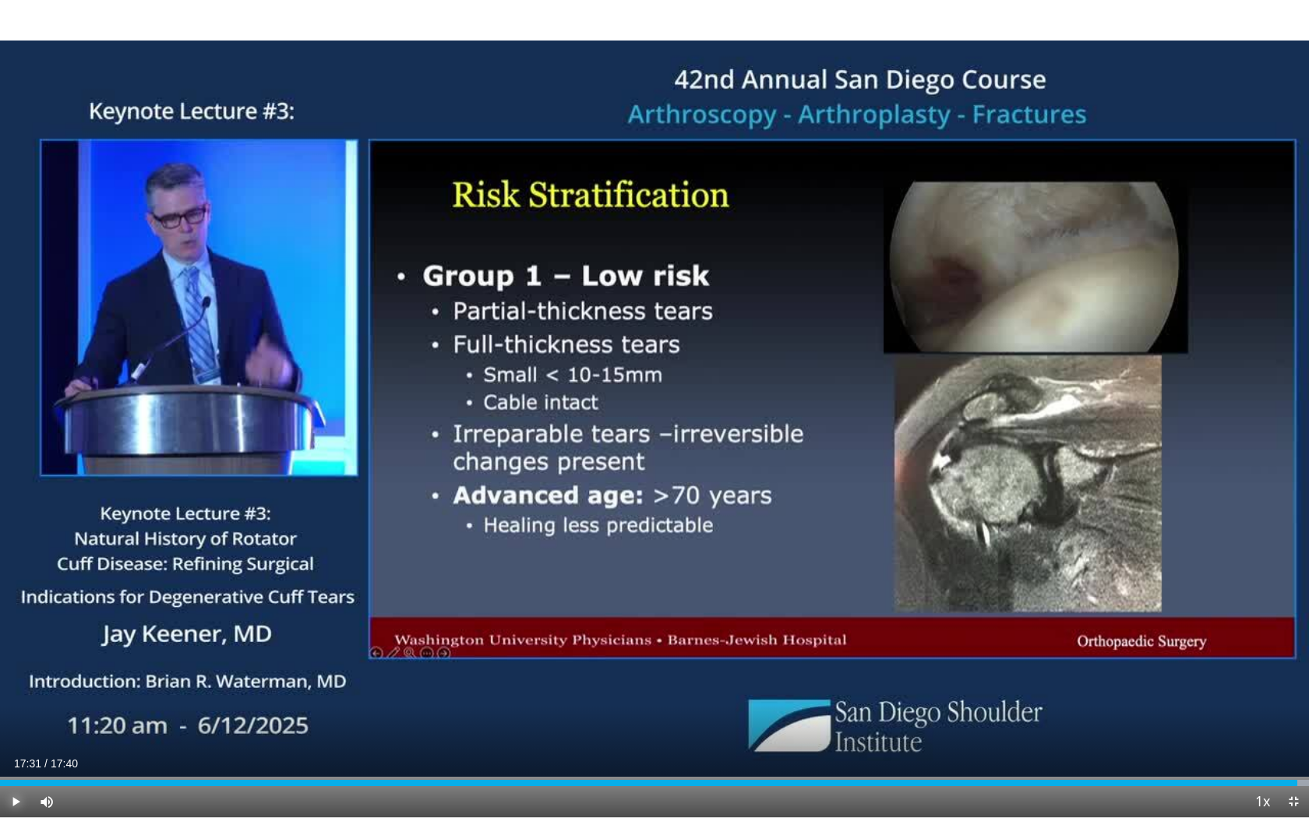
click at [11, 686] on span "Video Player" at bounding box center [15, 801] width 31 height 31
